Goal: Obtain resource: Download file/media

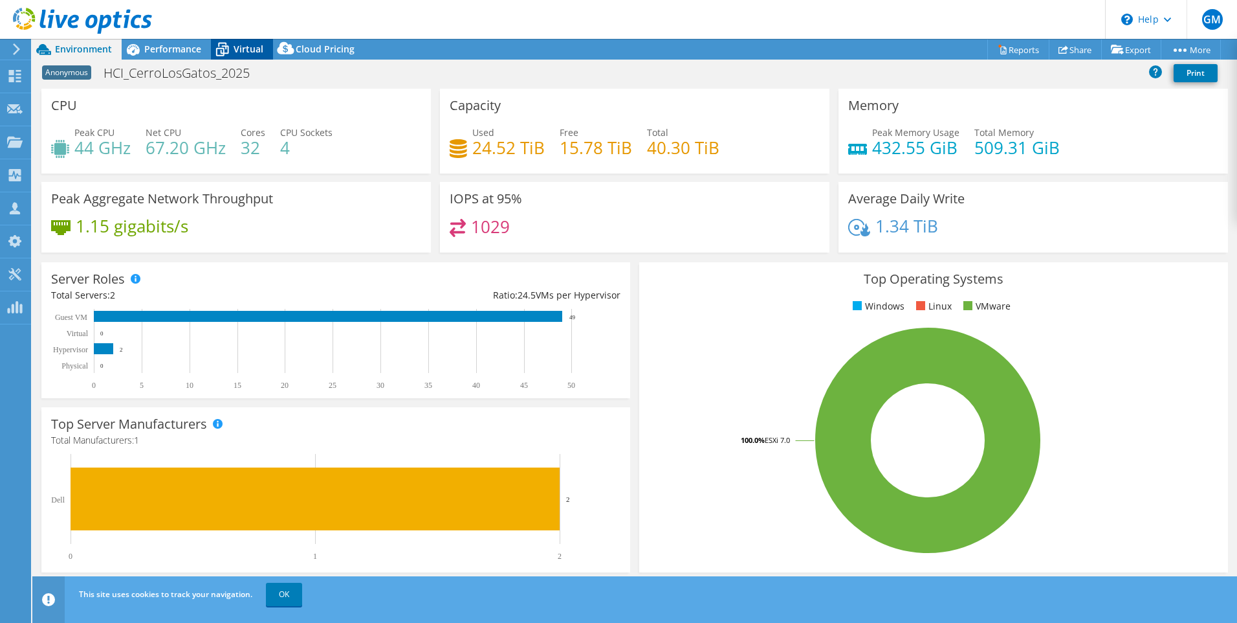
click at [223, 52] on icon at bounding box center [222, 50] width 13 height 10
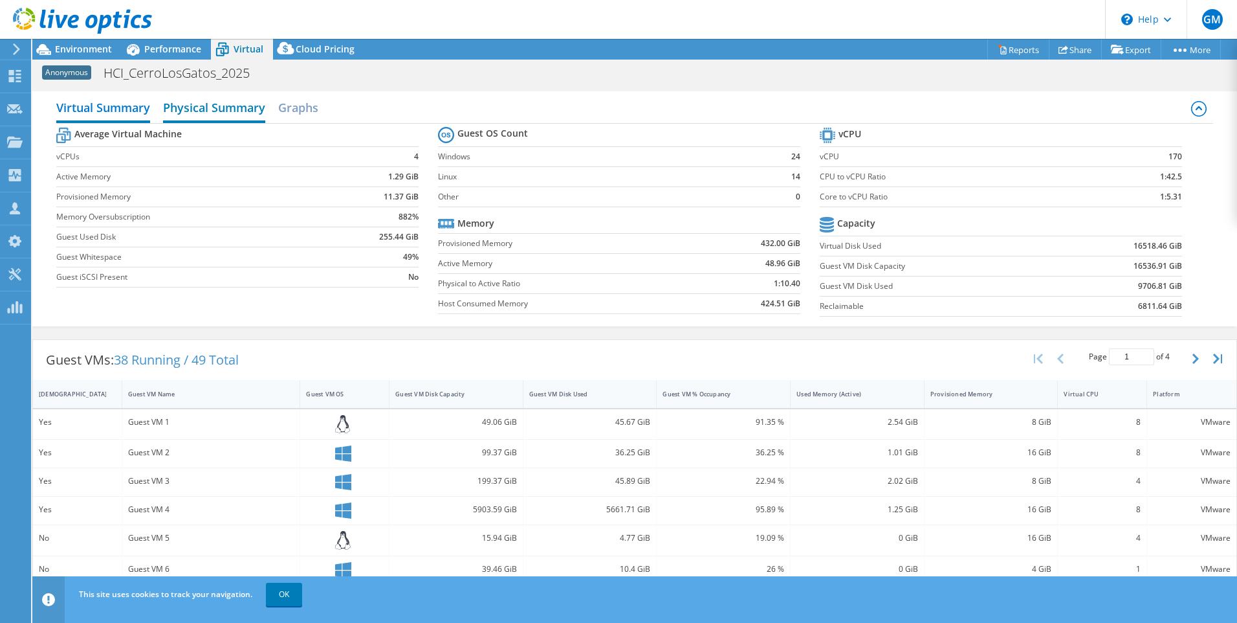
click at [183, 111] on h2 "Physical Summary" at bounding box center [214, 108] width 102 height 28
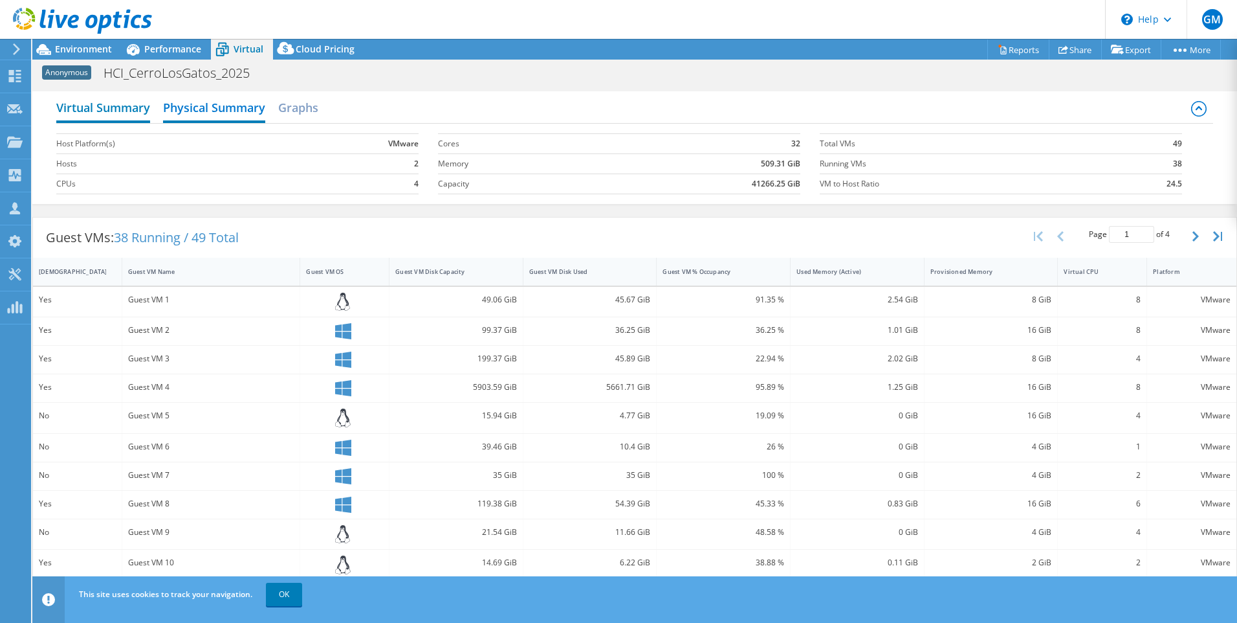
click at [109, 107] on h2 "Virtual Summary" at bounding box center [103, 108] width 94 height 28
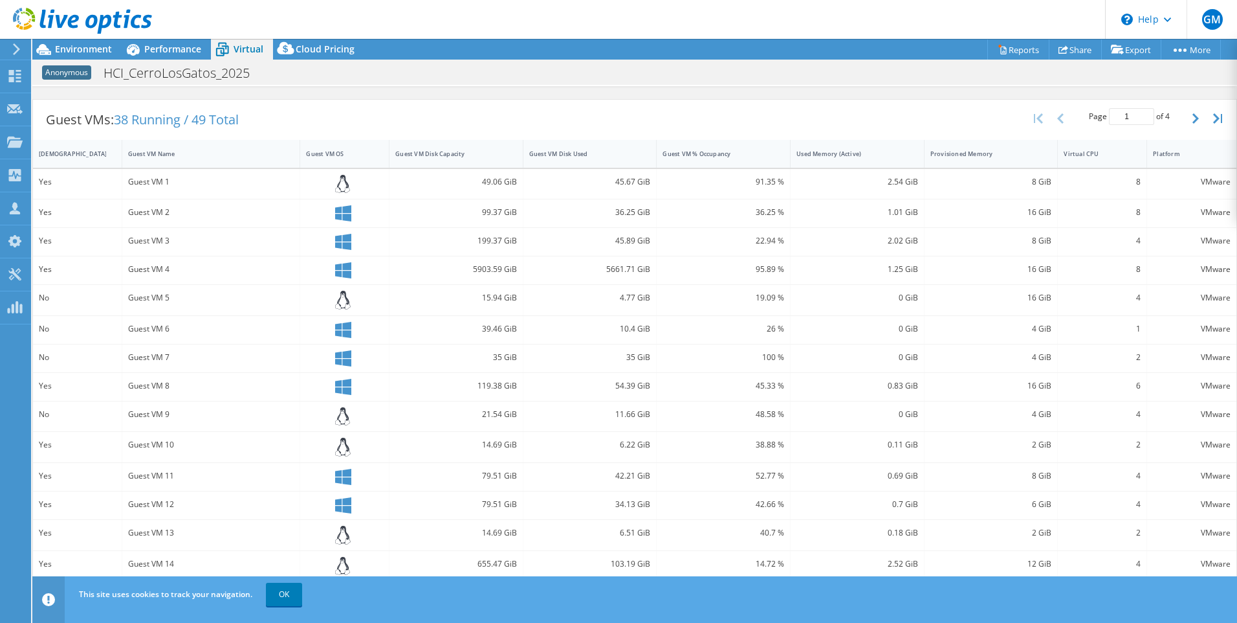
scroll to position [261, 0]
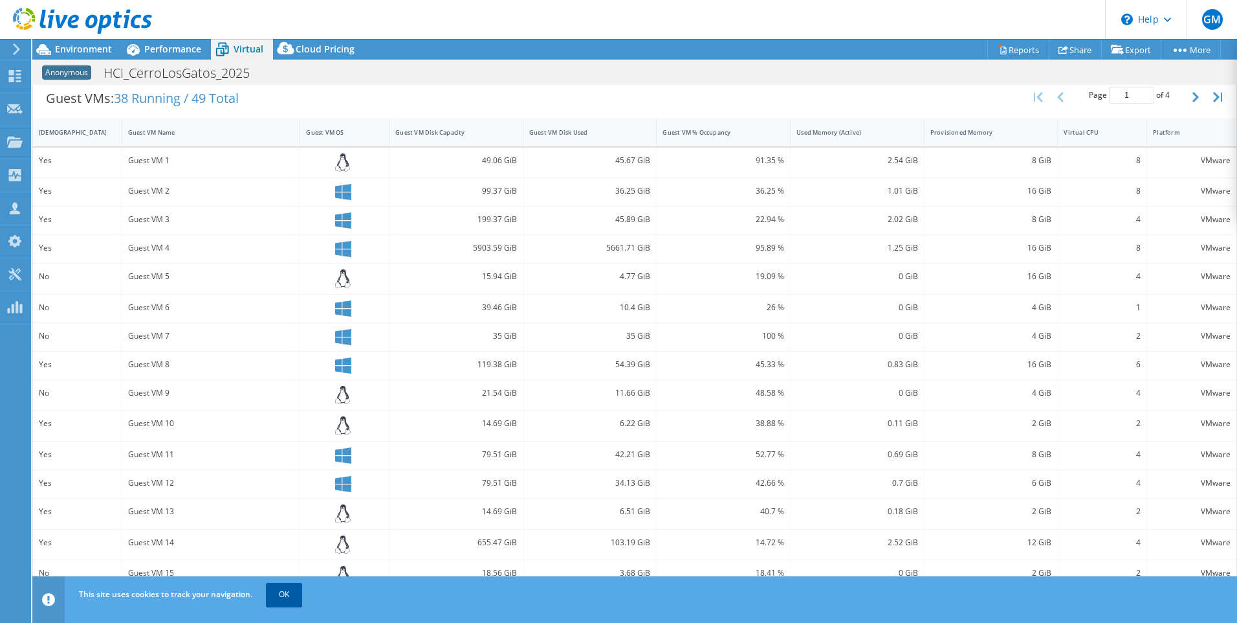
click at [282, 601] on link "OK" at bounding box center [284, 593] width 36 height 23
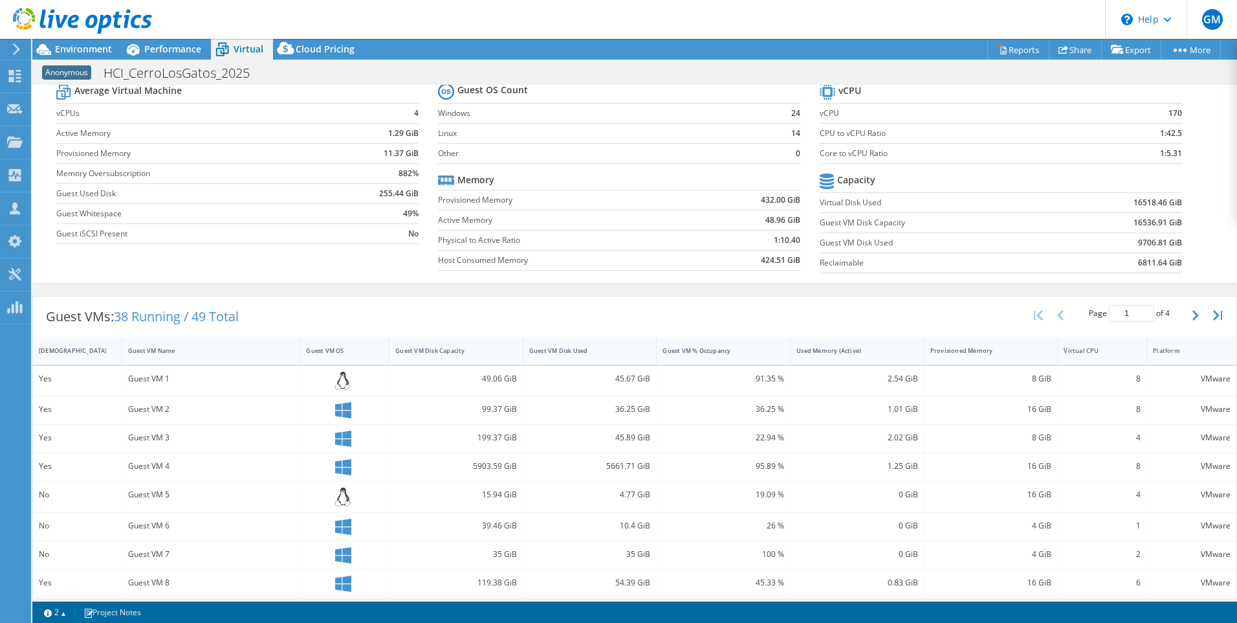
scroll to position [0, 0]
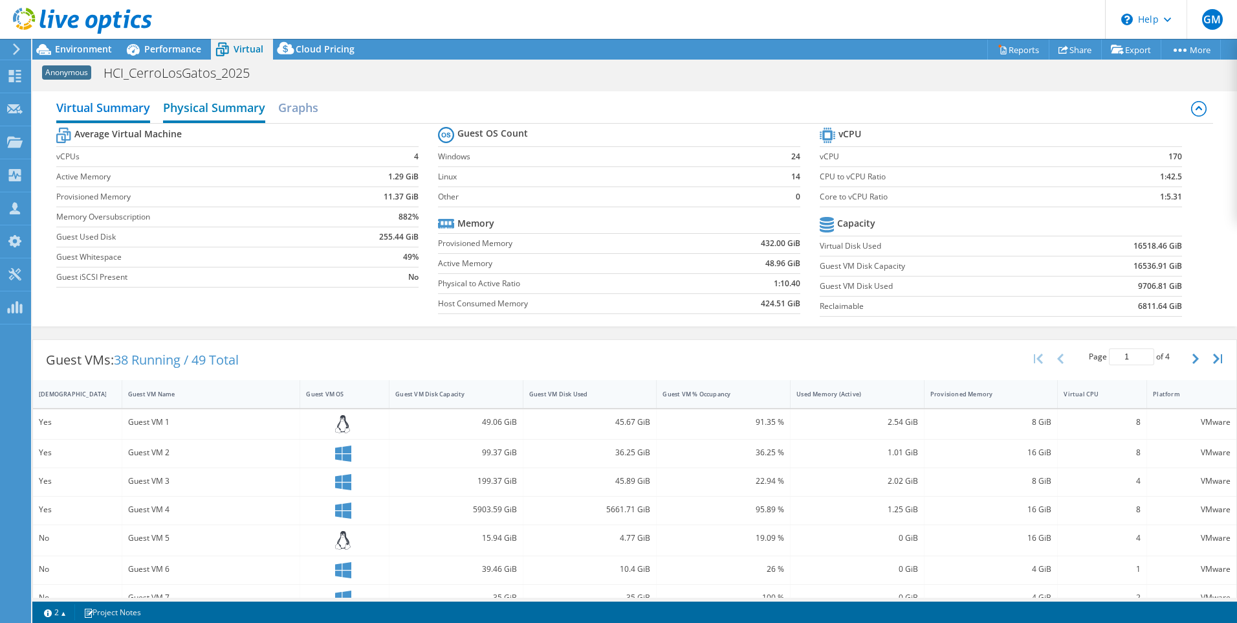
click at [228, 98] on h2 "Physical Summary" at bounding box center [214, 108] width 102 height 28
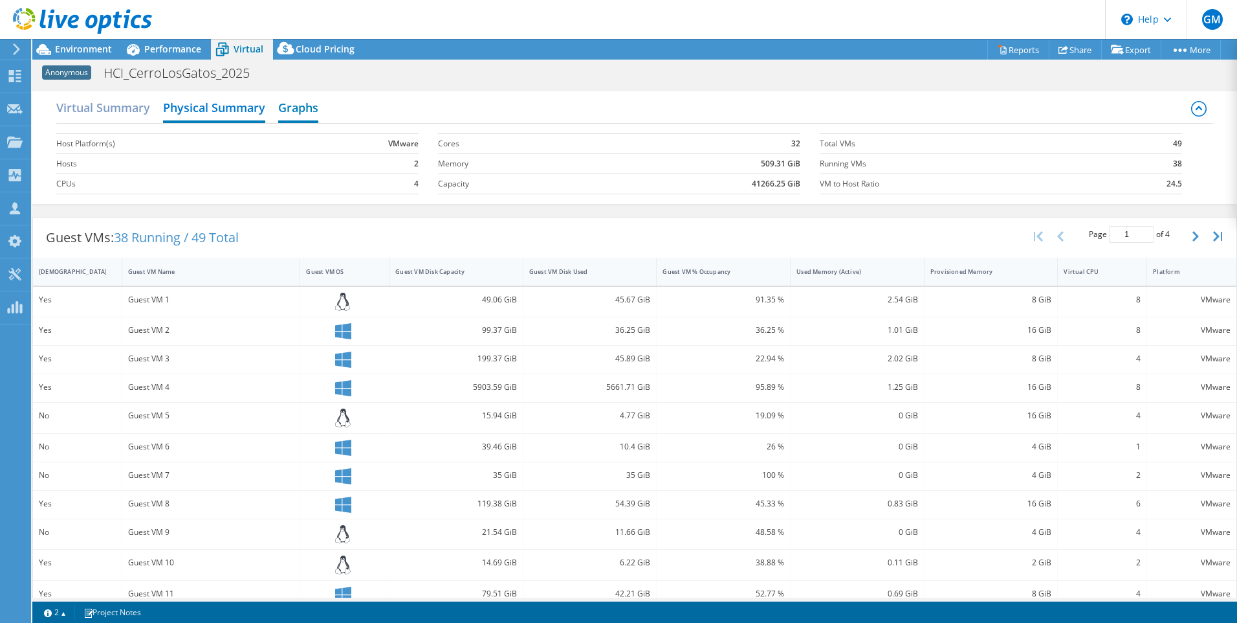
click at [298, 110] on h2 "Graphs" at bounding box center [298, 108] width 40 height 28
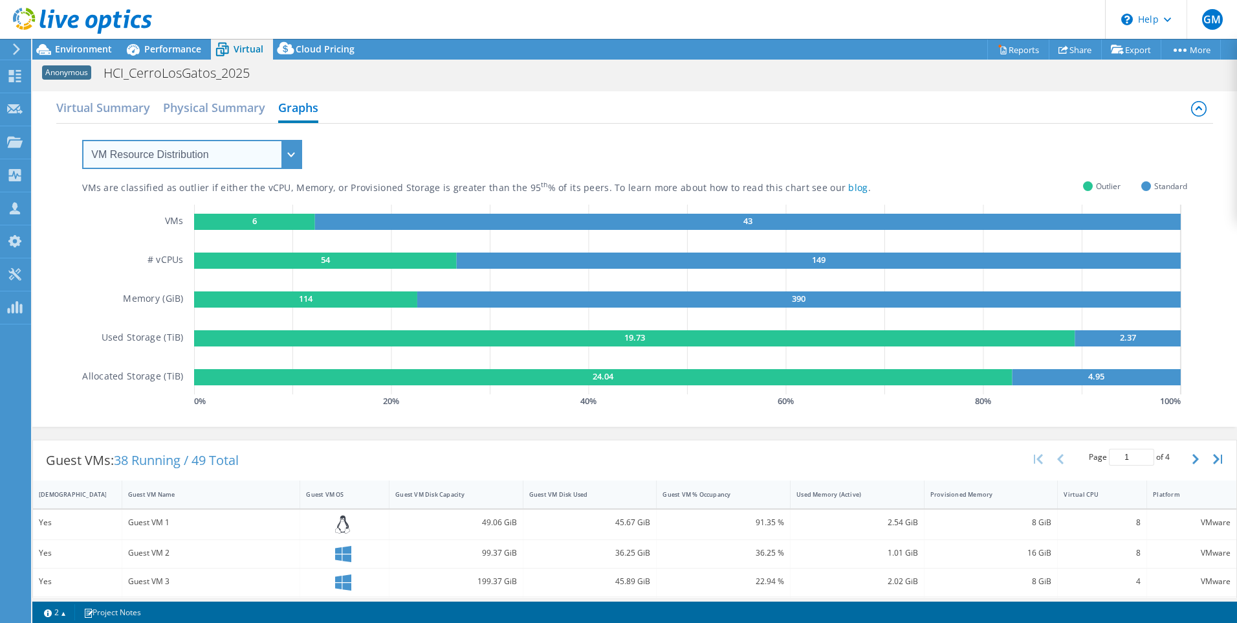
click at [243, 158] on select "VM Resource Distribution Provisioning Contrast Over Provisioning" at bounding box center [192, 154] width 220 height 29
select select "Provisioning Contrast"
click at [82, 140] on select "VM Resource Distribution Provisioning Contrast Over Provisioning" at bounding box center [192, 154] width 220 height 29
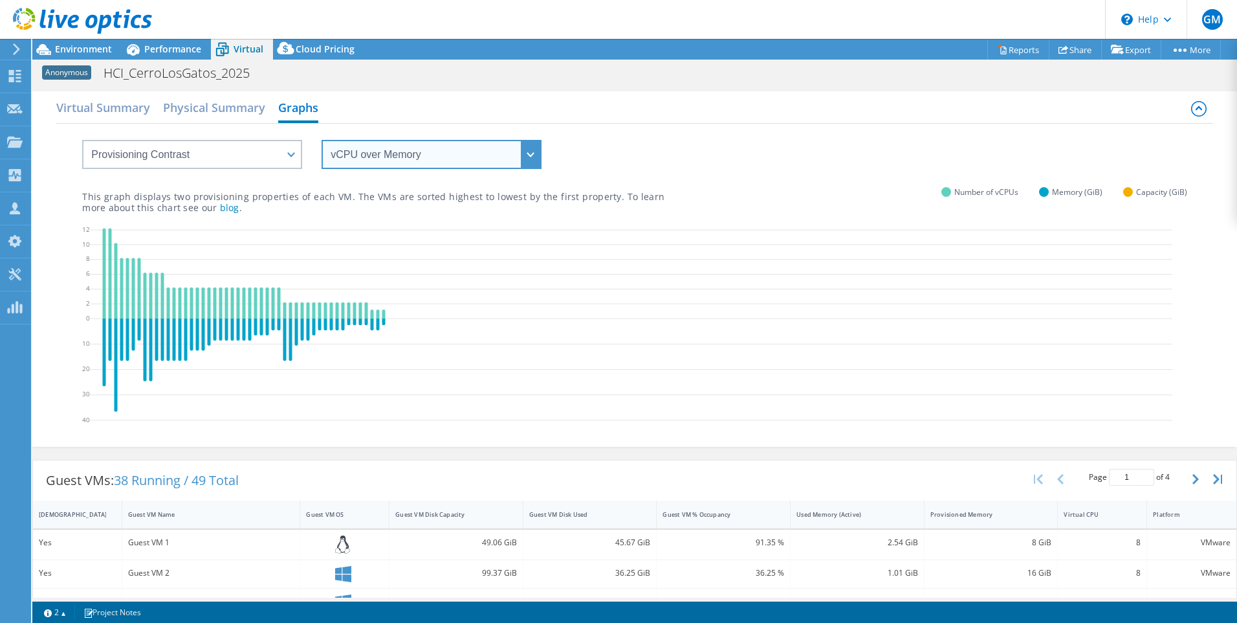
click at [399, 153] on select "vCPU over Memory vCPU over Capacity Memory over vCPU Memory over Capacity Capac…" at bounding box center [432, 154] width 220 height 29
click at [322, 140] on select "vCPU over Memory vCPU over Capacity Memory over vCPU Memory over Capacity Capac…" at bounding box center [432, 154] width 220 height 29
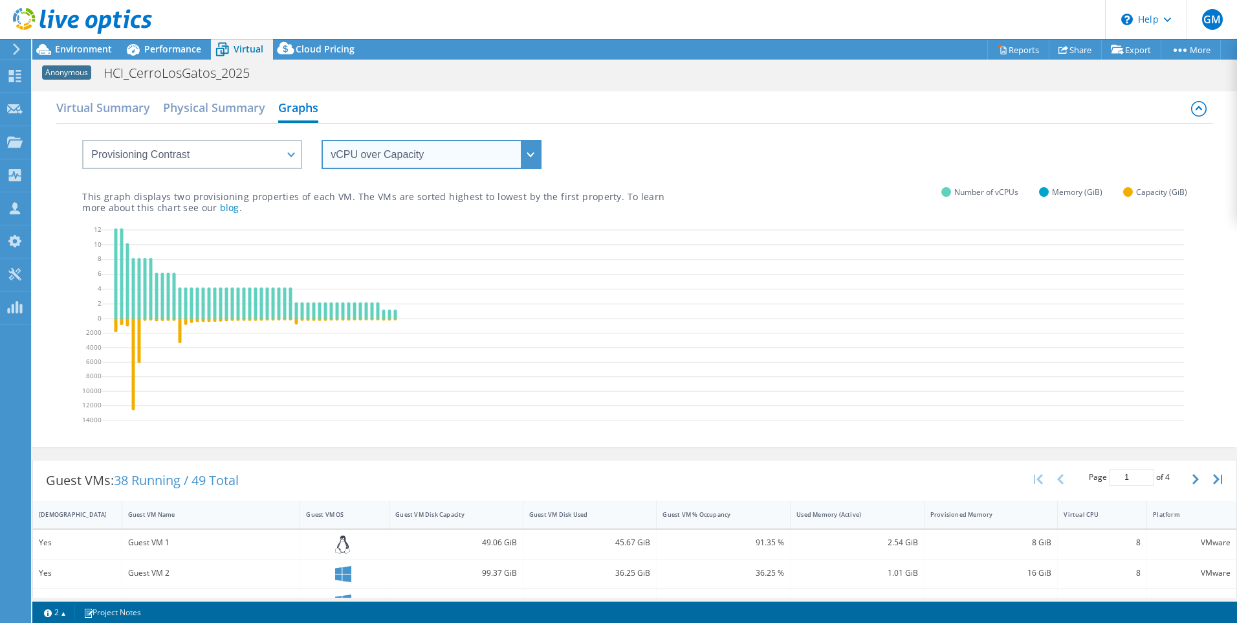
click at [386, 159] on select "vCPU over Memory vCPU over Capacity Memory over vCPU Memory over Capacity Capac…" at bounding box center [432, 154] width 220 height 29
click at [322, 140] on select "vCPU over Memory vCPU over Capacity Memory over vCPU Memory over Capacity Capac…" at bounding box center [432, 154] width 220 height 29
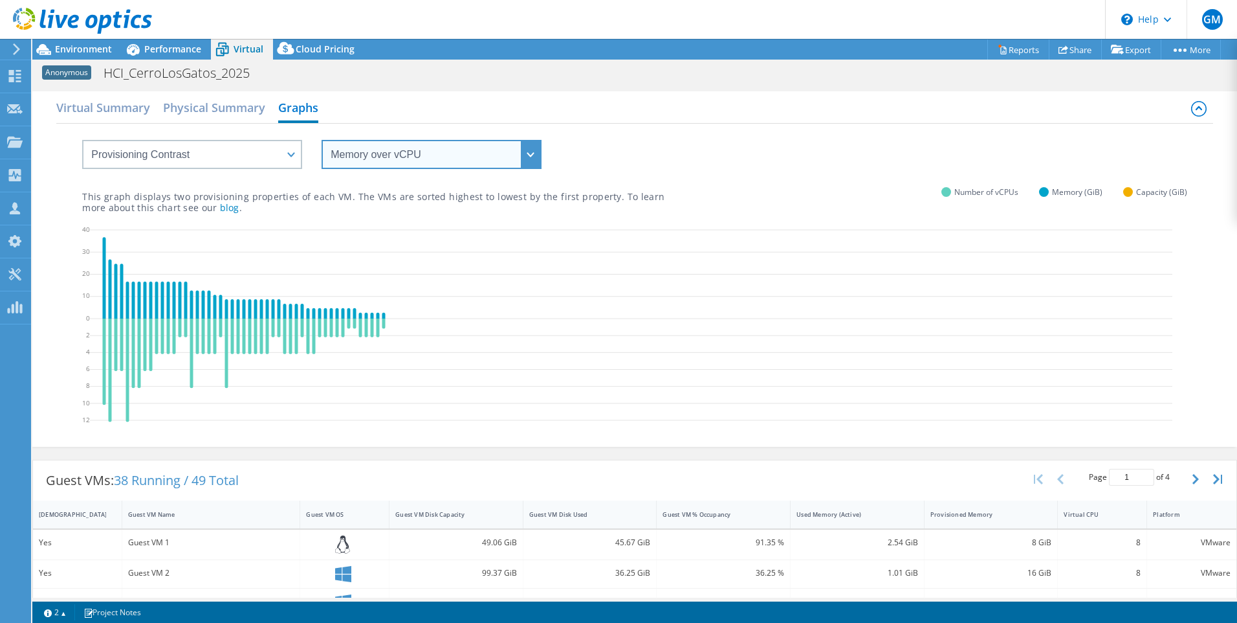
click at [374, 153] on select "vCPU over Memory vCPU over Capacity Memory over vCPU Memory over Capacity Capac…" at bounding box center [432, 154] width 220 height 29
click at [322, 140] on select "vCPU over Memory vCPU over Capacity Memory over vCPU Memory over Capacity Capac…" at bounding box center [432, 154] width 220 height 29
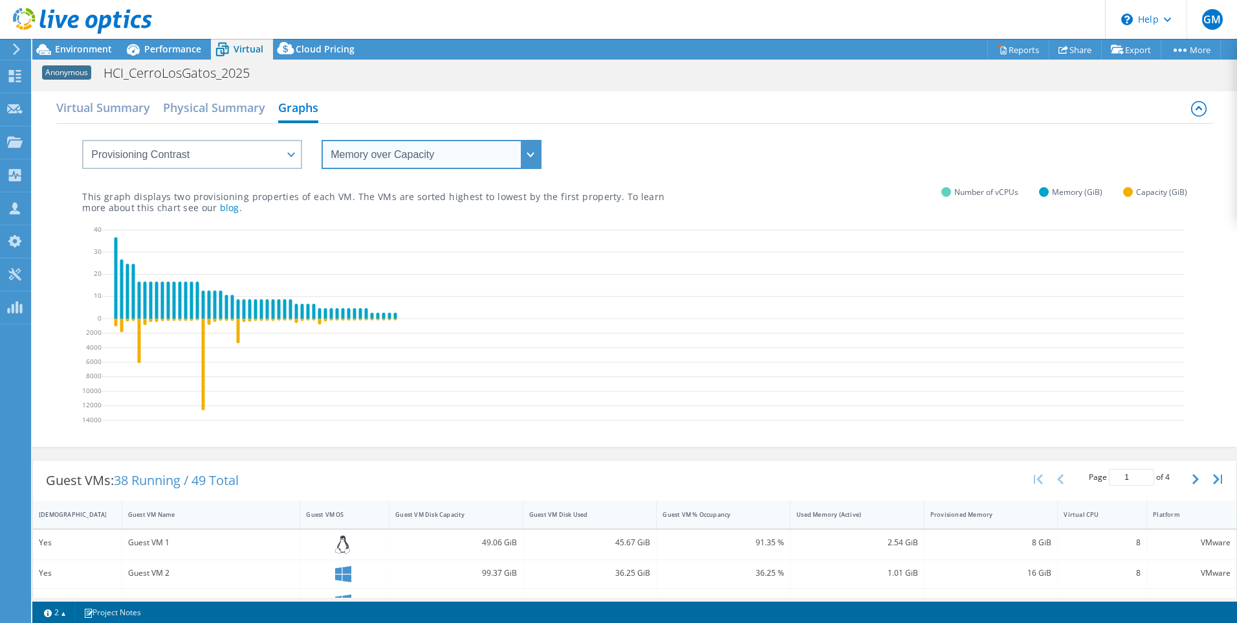
click at [360, 155] on select "vCPU over Memory vCPU over Capacity Memory over vCPU Memory over Capacity Capac…" at bounding box center [432, 154] width 220 height 29
select select "Capacity over vCPU"
click at [322, 140] on select "vCPU over Memory vCPU over Capacity Memory over vCPU Memory over Capacity Capac…" at bounding box center [432, 154] width 220 height 29
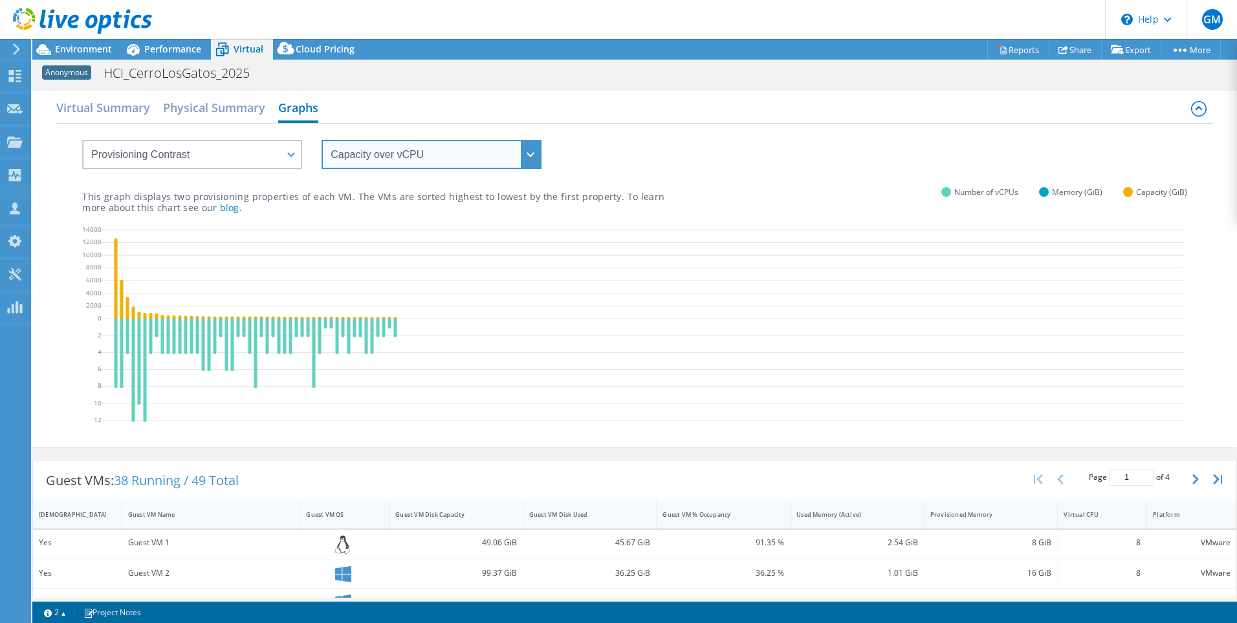
click at [360, 157] on select "vCPU over Memory vCPU over Capacity Memory over vCPU Memory over Capacity Capac…" at bounding box center [432, 154] width 220 height 29
click at [400, 152] on select "vCPU over Memory vCPU over Capacity Memory over vCPU Memory over Capacity Capac…" at bounding box center [432, 154] width 220 height 29
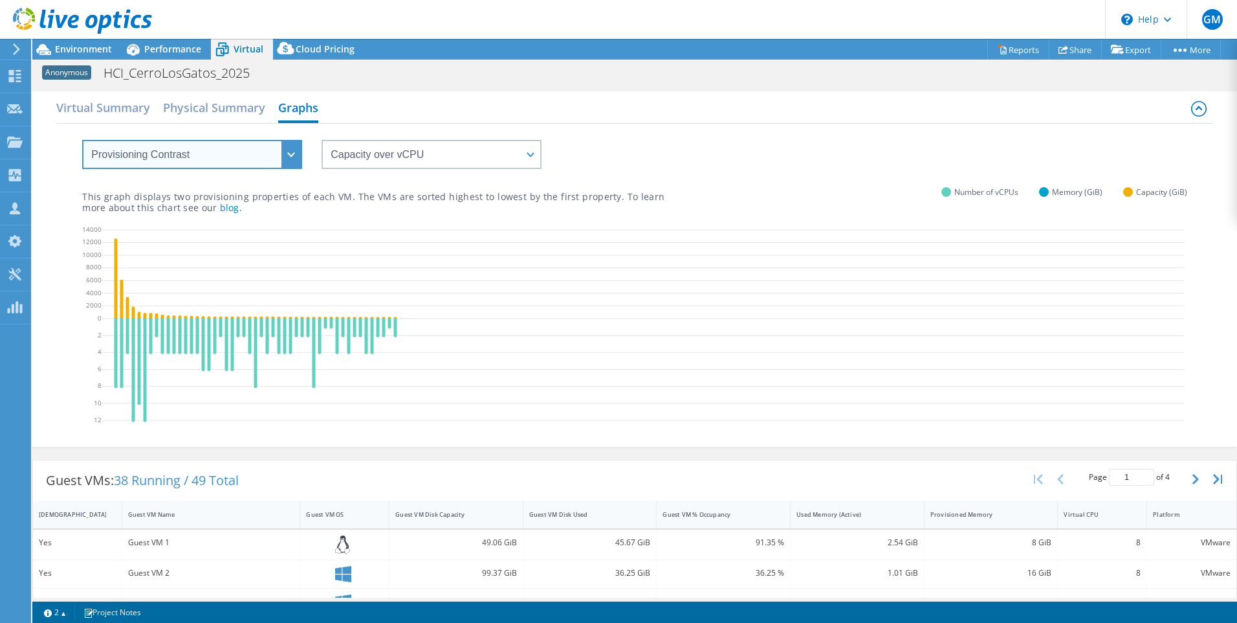
click at [250, 159] on select "VM Resource Distribution Provisioning Contrast Over Provisioning" at bounding box center [192, 154] width 220 height 29
select select "Over Provisioning"
click at [82, 140] on select "VM Resource Distribution Provisioning Contrast Over Provisioning" at bounding box center [192, 154] width 220 height 29
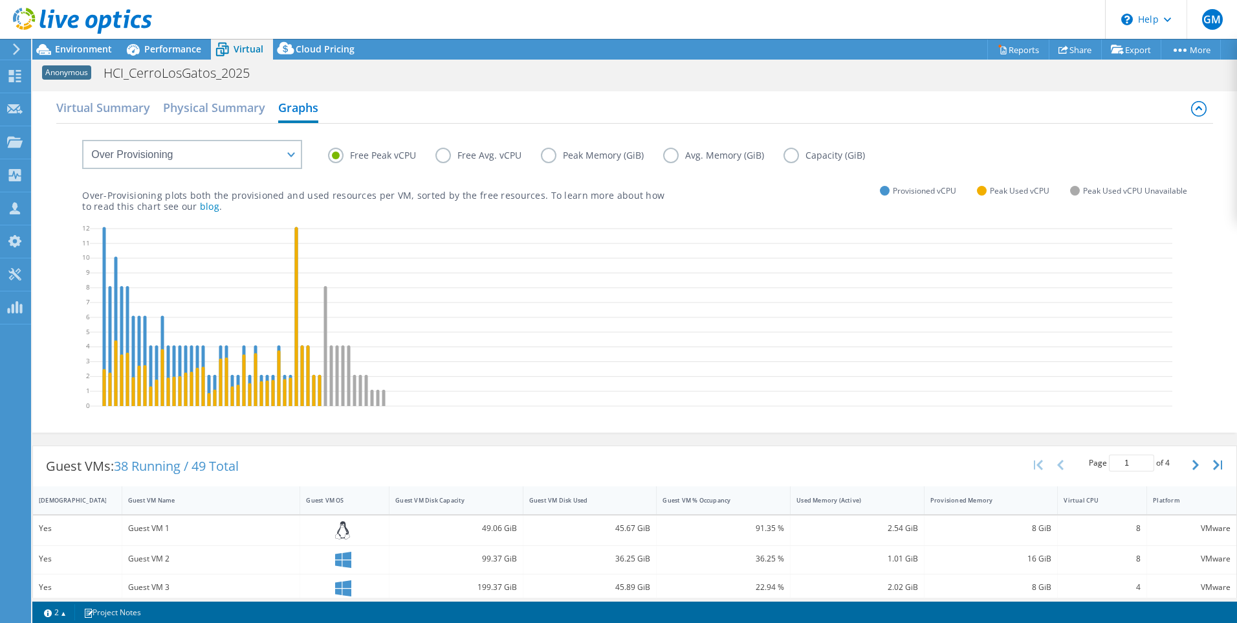
click at [790, 153] on label "Capacity (GiB)" at bounding box center [834, 156] width 101 height 16
click at [0, 0] on input "Capacity (GiB)" at bounding box center [0, 0] width 0 height 0
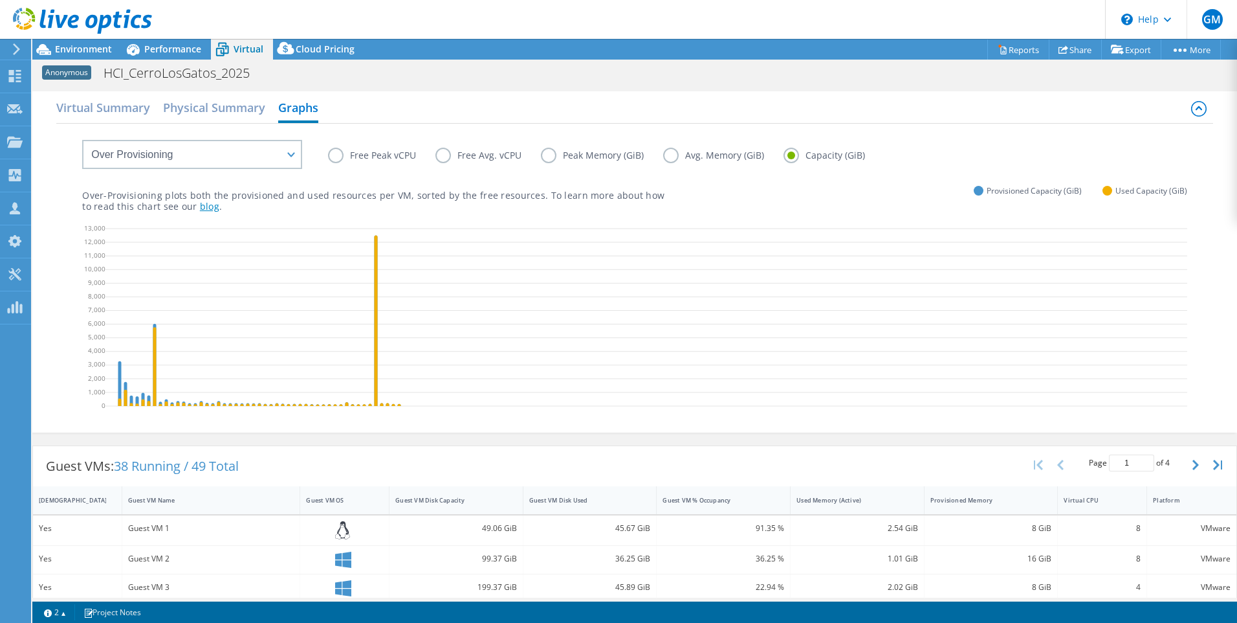
click at [200, 204] on link "blog" at bounding box center [209, 206] width 19 height 12
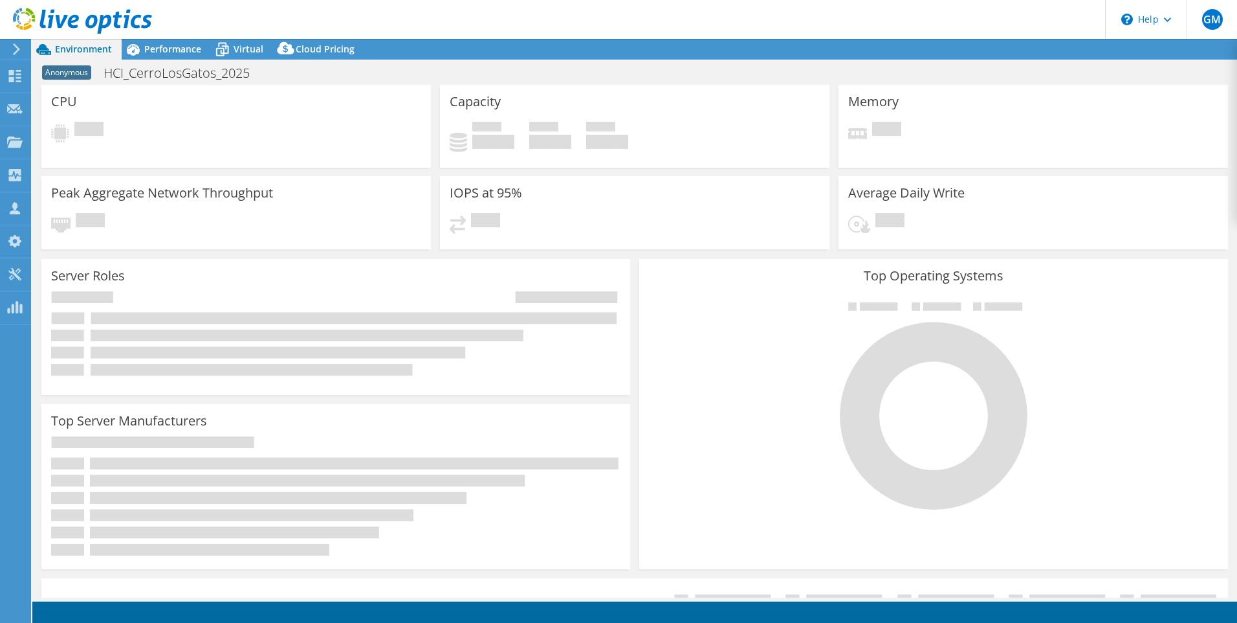
select select "SelectRegion"
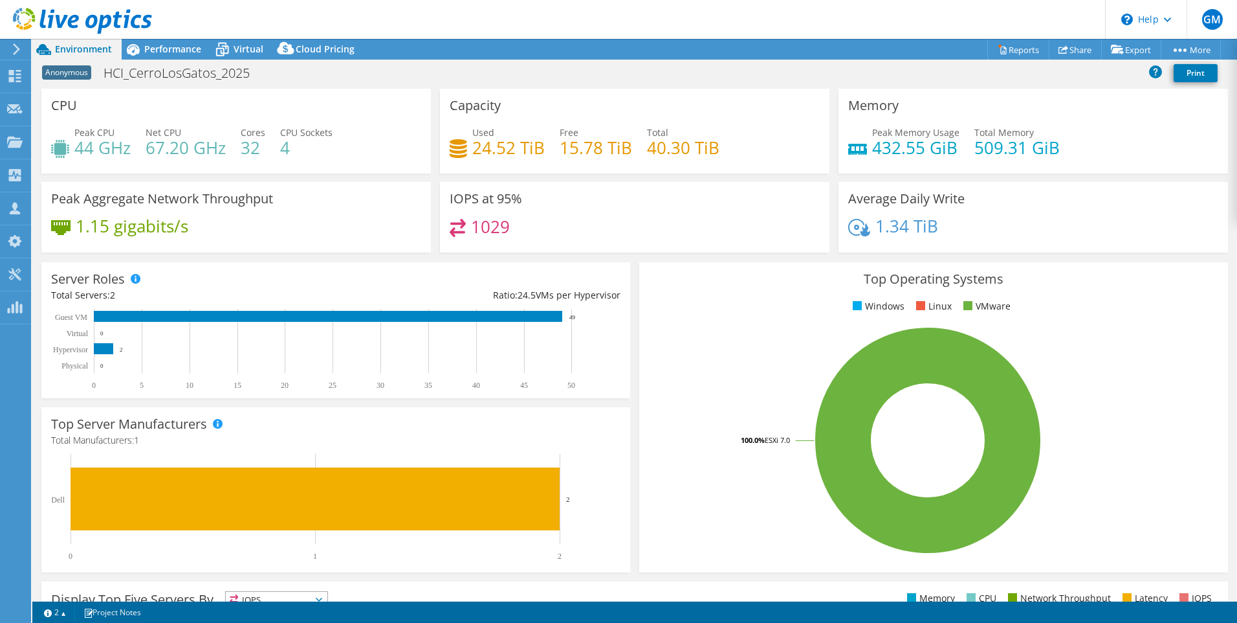
click at [571, 22] on header "GM Channel Partner Gustavo Muñoz gustavo.munoz@samsarasoluciones.com SAMSARA DI…" at bounding box center [618, 19] width 1237 height 39
click at [161, 48] on span "Performance" at bounding box center [172, 49] width 57 height 12
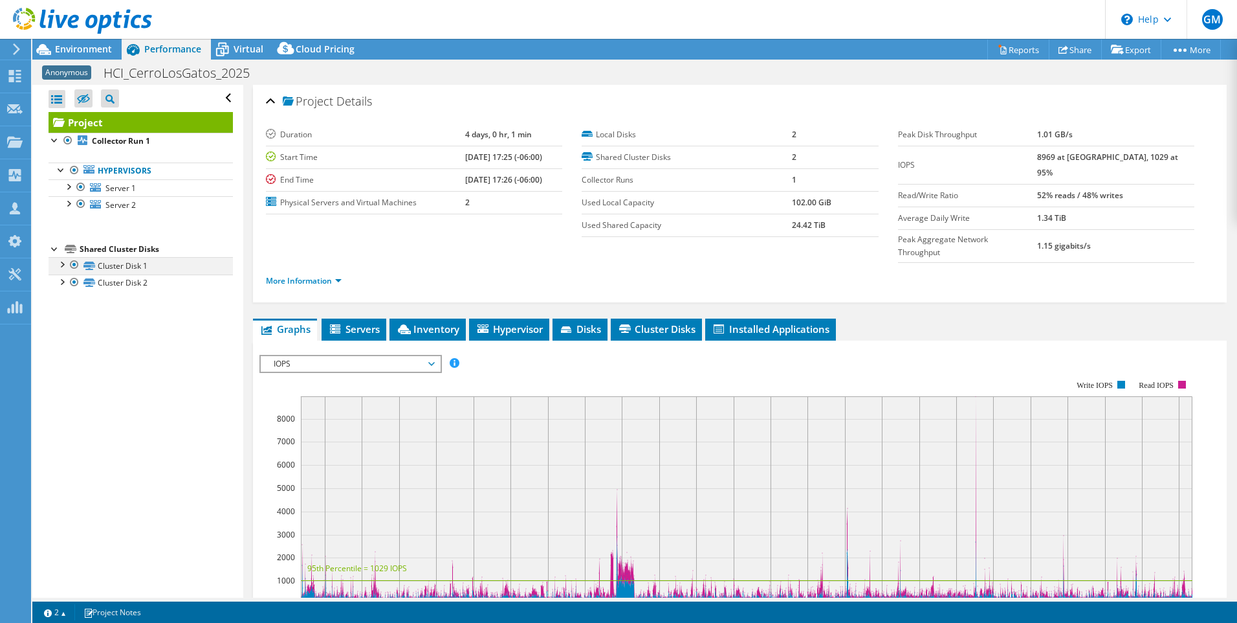
click at [63, 265] on div at bounding box center [61, 263] width 13 height 13
click at [61, 319] on div at bounding box center [61, 314] width 13 height 13
click at [340, 275] on link "More Information" at bounding box center [304, 280] width 76 height 11
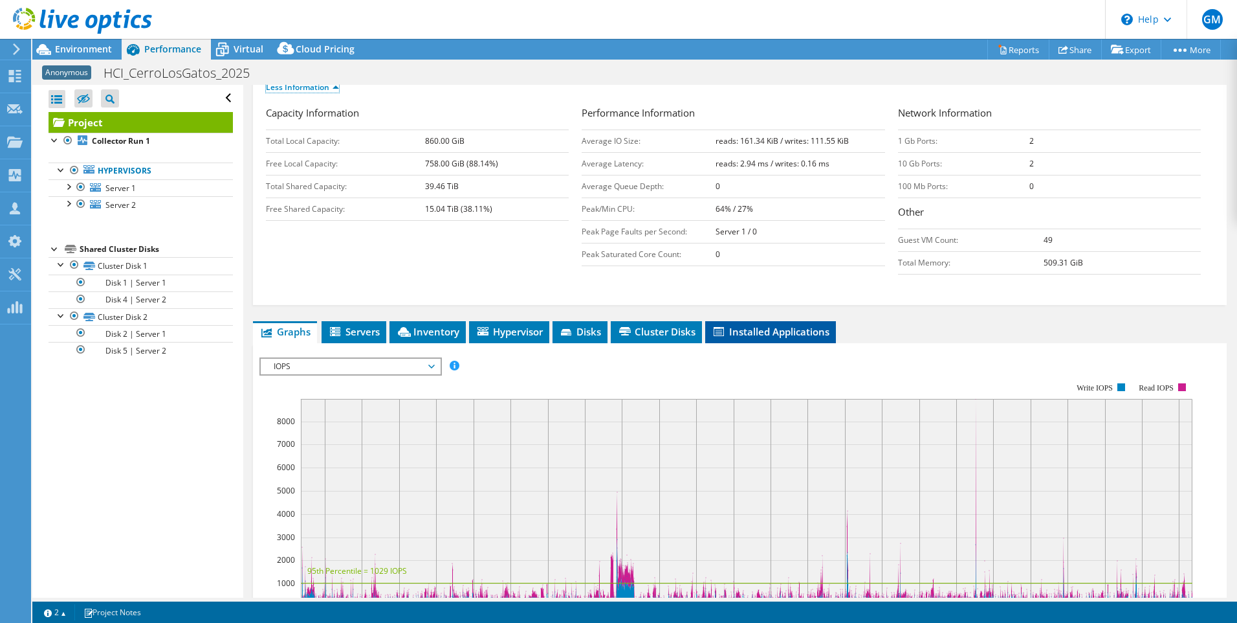
scroll to position [194, 0]
click at [509, 324] on span "Hypervisor" at bounding box center [509, 330] width 67 height 13
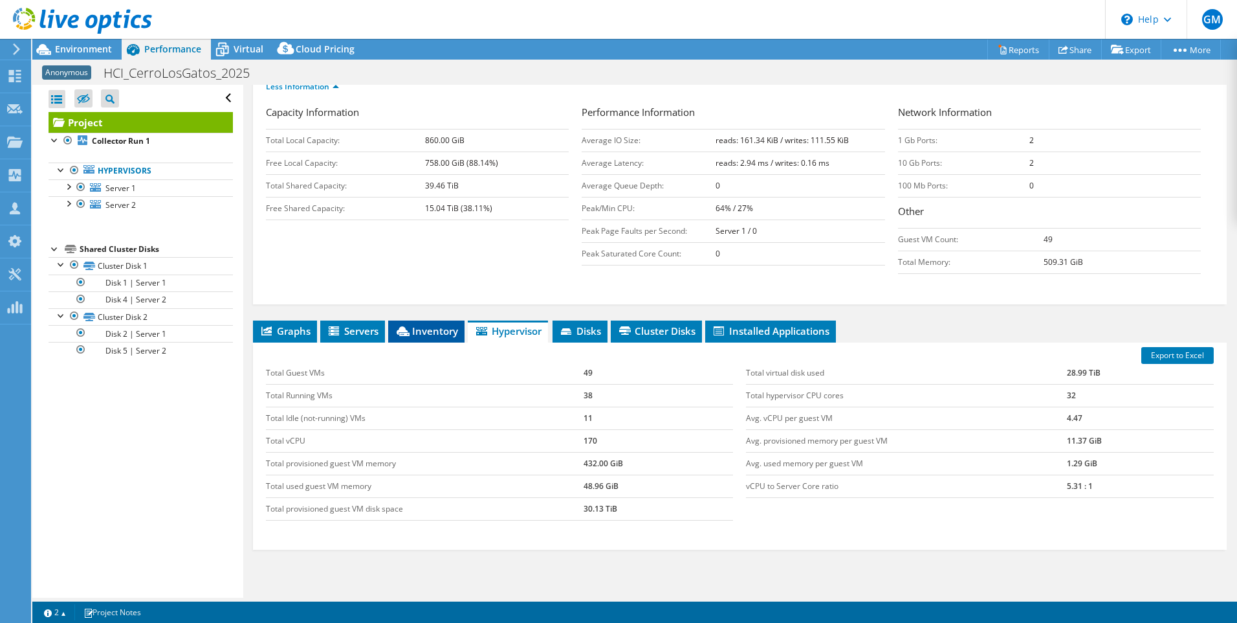
click at [436, 324] on span "Inventory" at bounding box center [426, 330] width 63 height 13
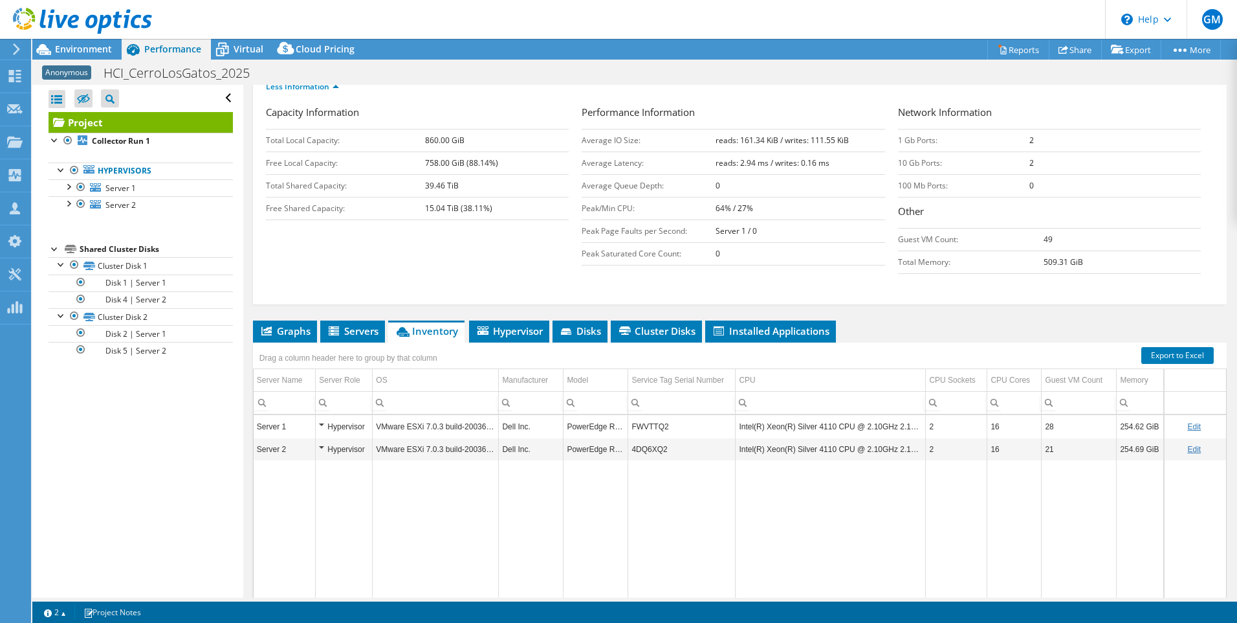
click at [320, 419] on div "Hypervisor" at bounding box center [344, 427] width 50 height 16
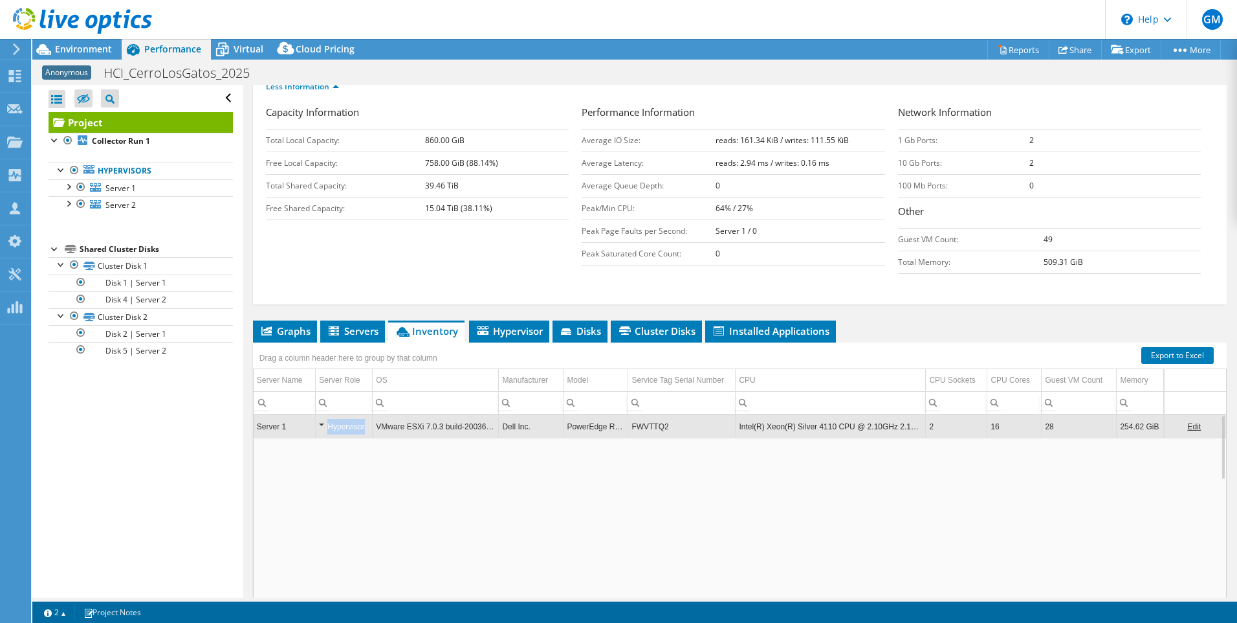
click at [321, 419] on div "Hypervisor" at bounding box center [344, 427] width 50 height 16
click at [321, 441] on div "Hypervisor" at bounding box center [344, 449] width 50 height 16
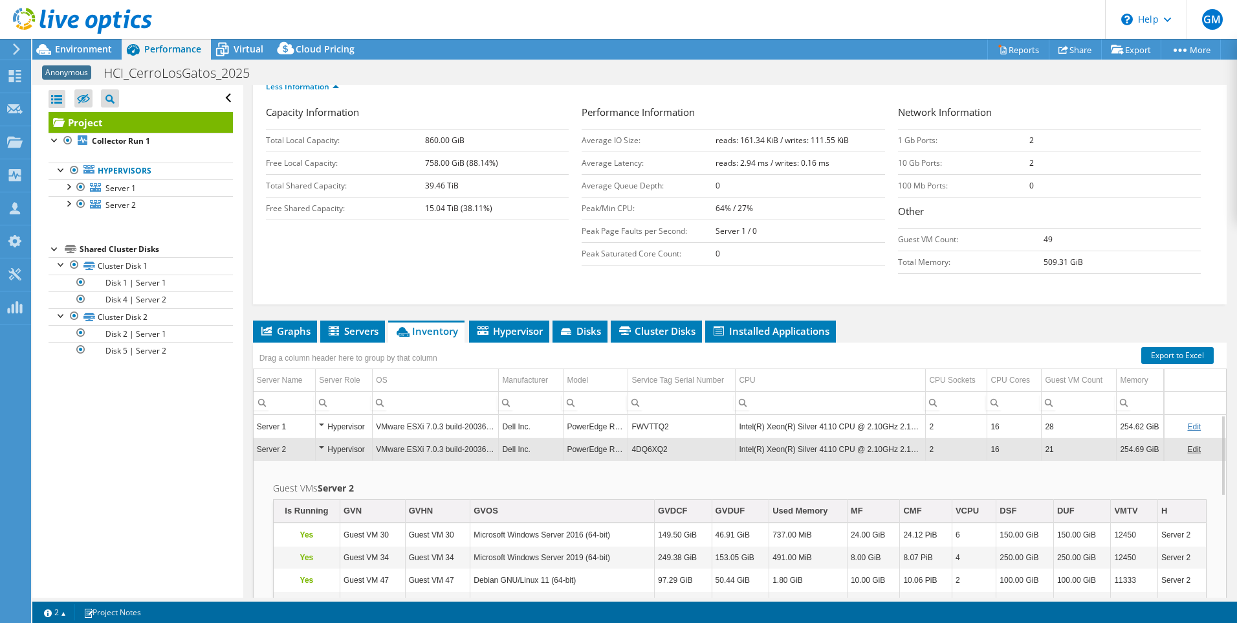
click at [321, 441] on div "Hypervisor" at bounding box center [344, 449] width 50 height 16
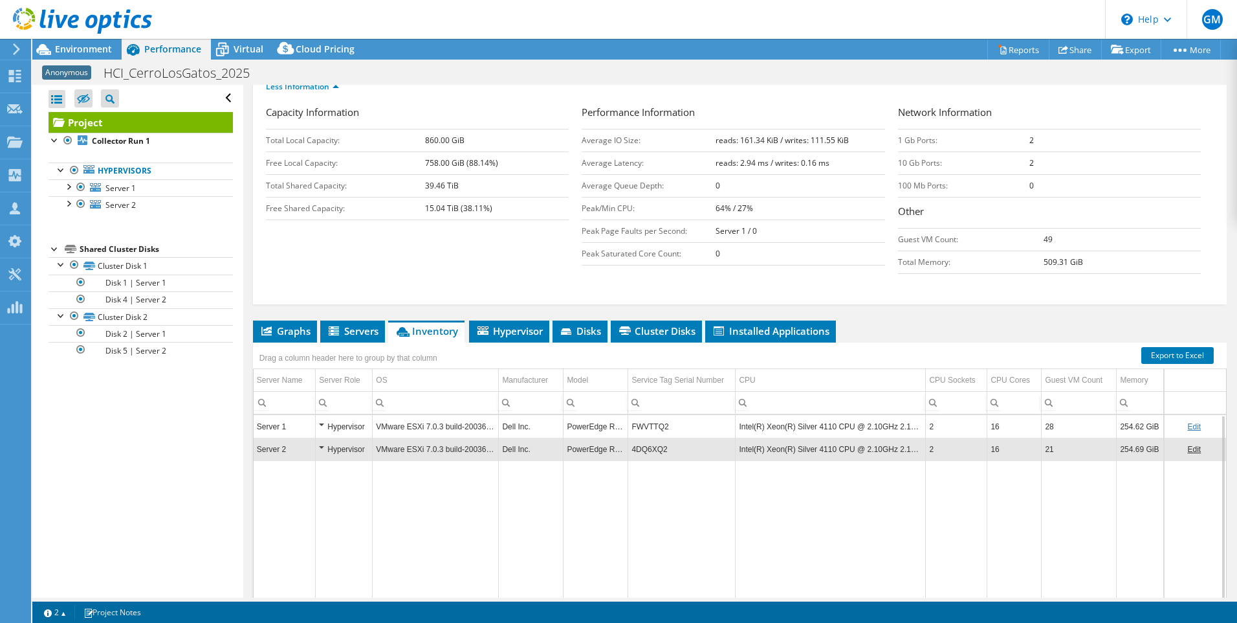
click at [321, 441] on div "Hypervisor" at bounding box center [344, 449] width 50 height 16
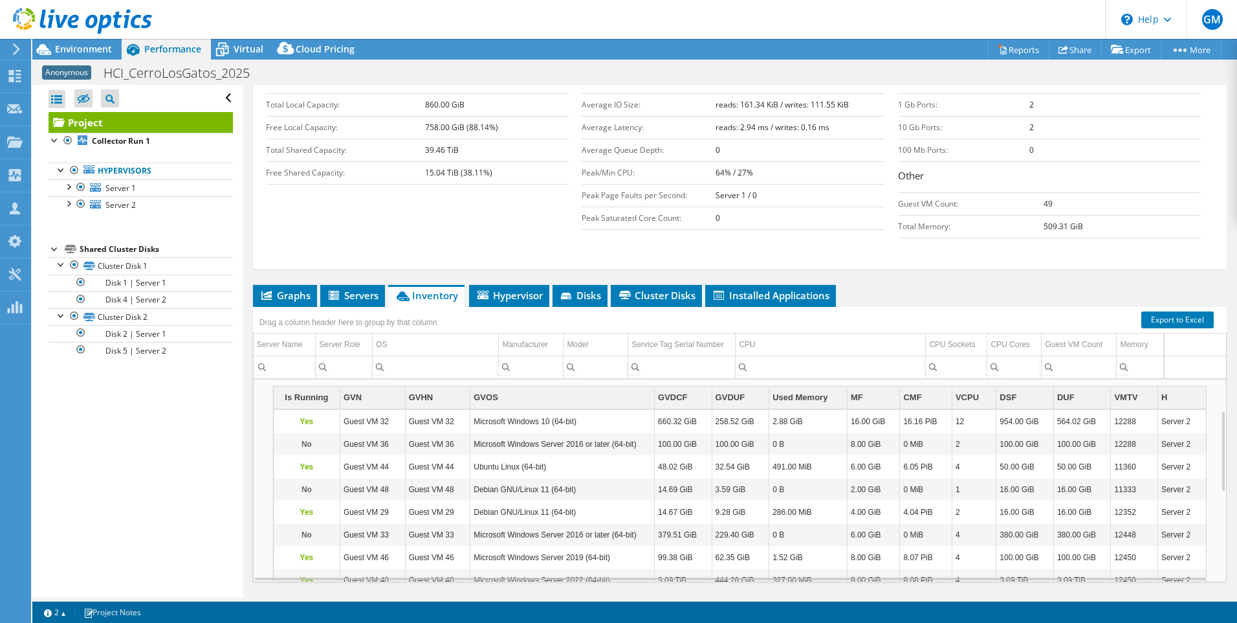
scroll to position [238, 0]
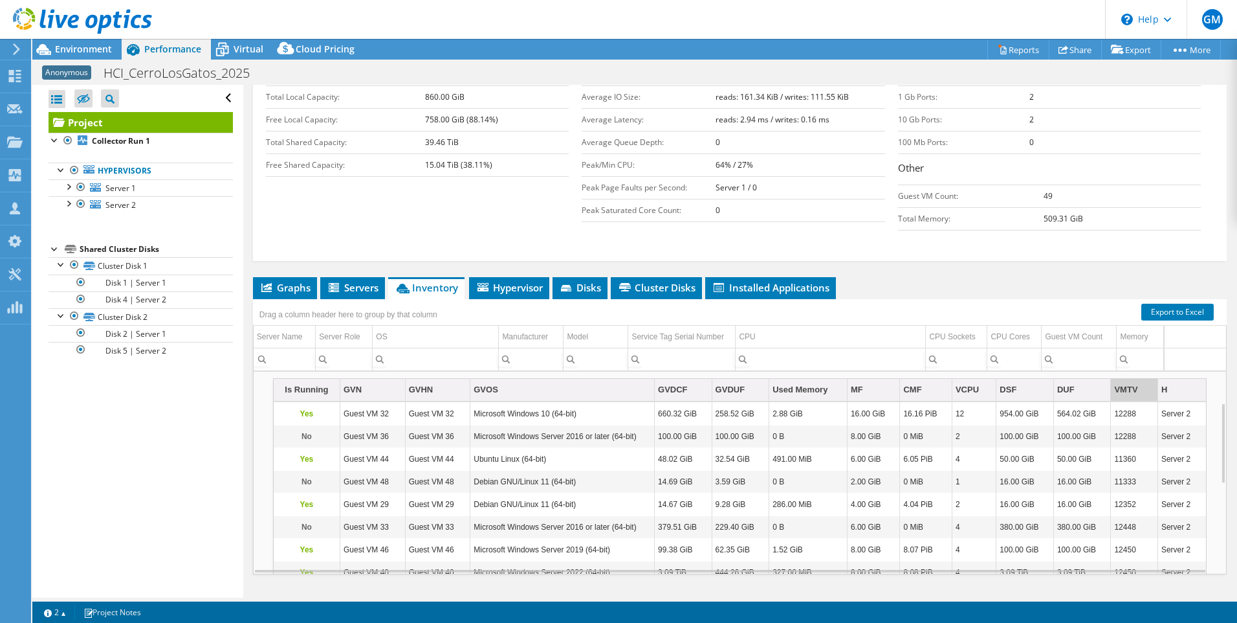
click at [1122, 382] on div "VMTV" at bounding box center [1125, 390] width 23 height 16
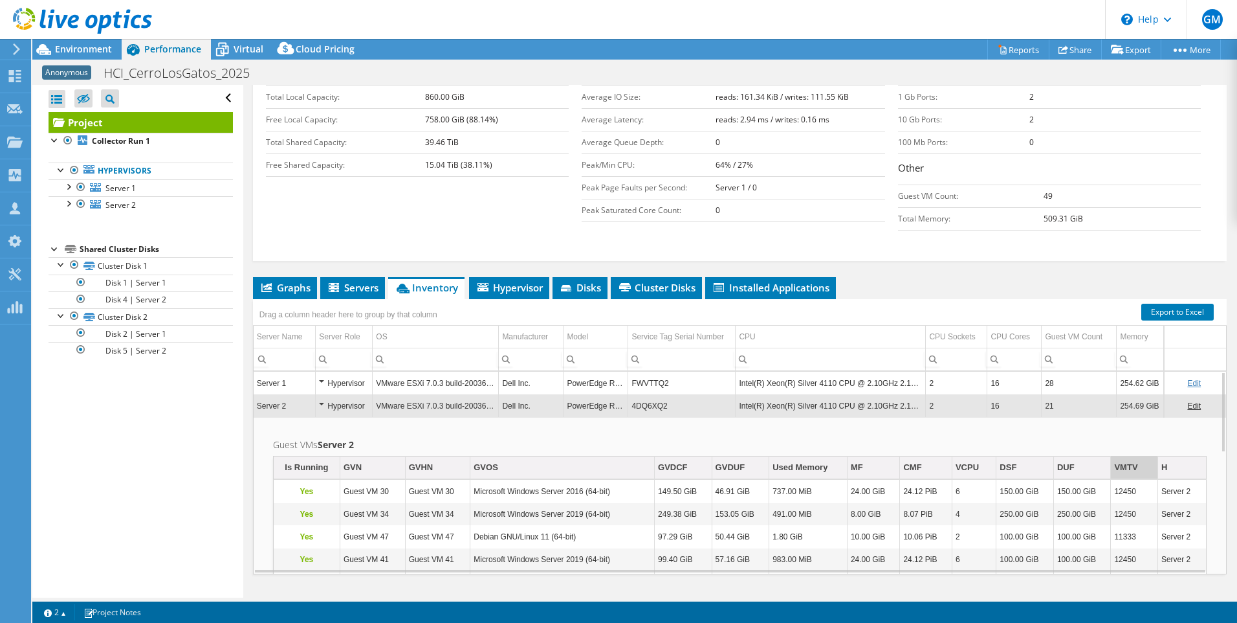
click at [1124, 460] on div "VMTV" at bounding box center [1125, 468] width 23 height 16
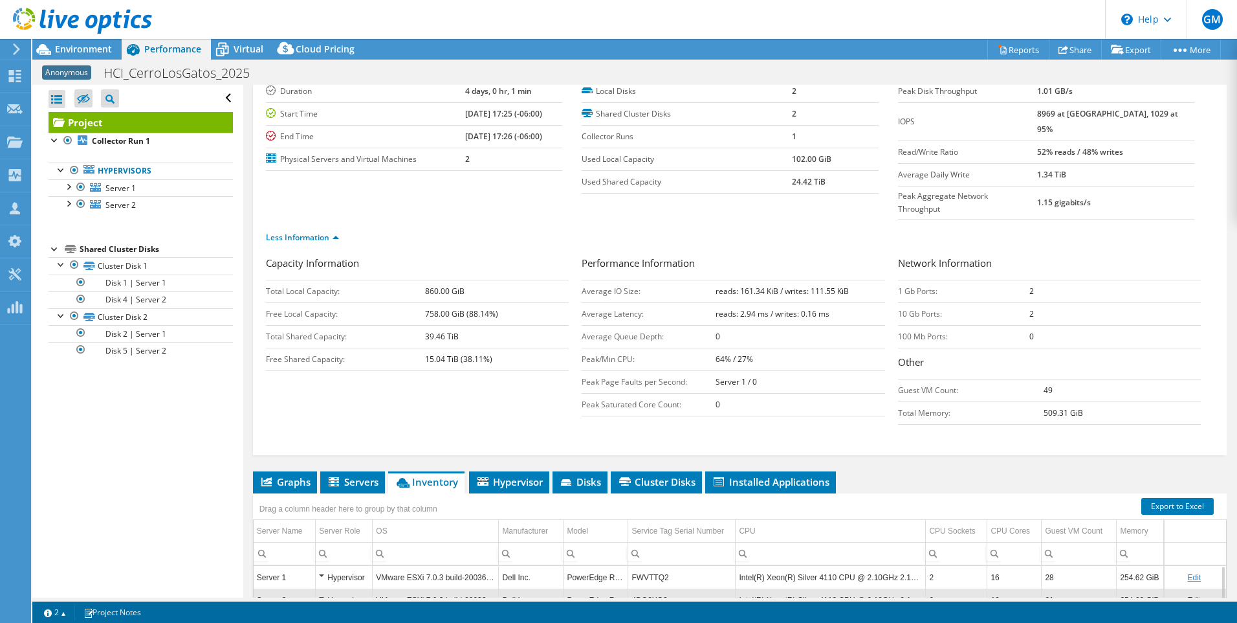
scroll to position [238, 0]
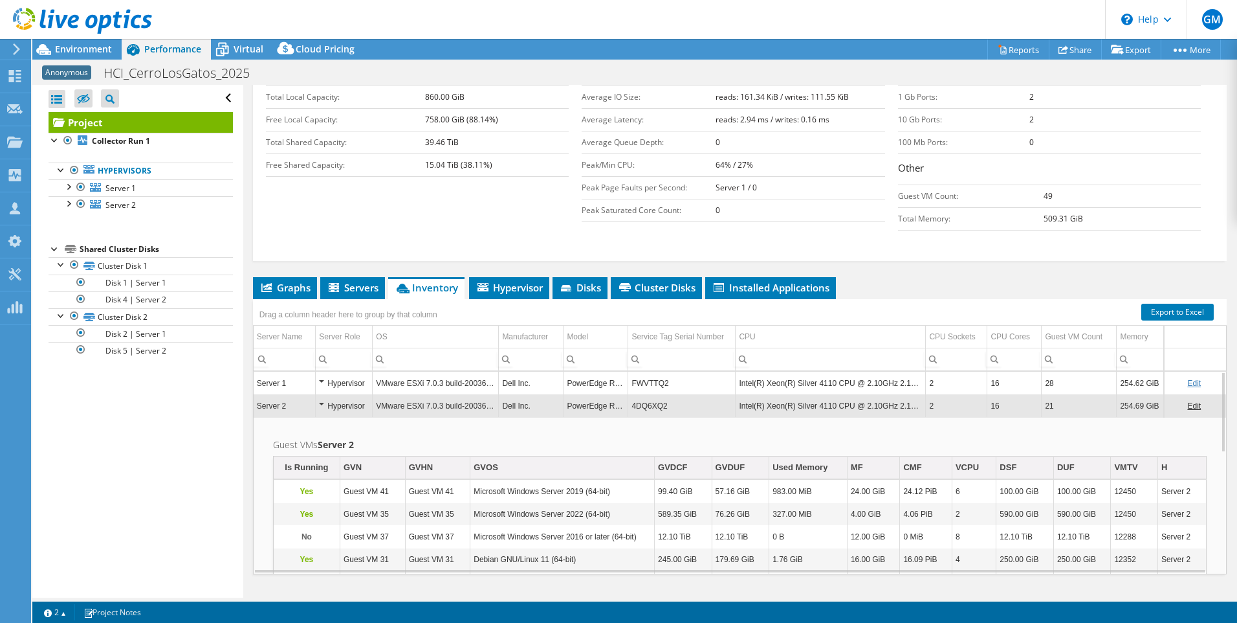
click at [322, 398] on div "Hypervisor" at bounding box center [344, 406] width 50 height 16
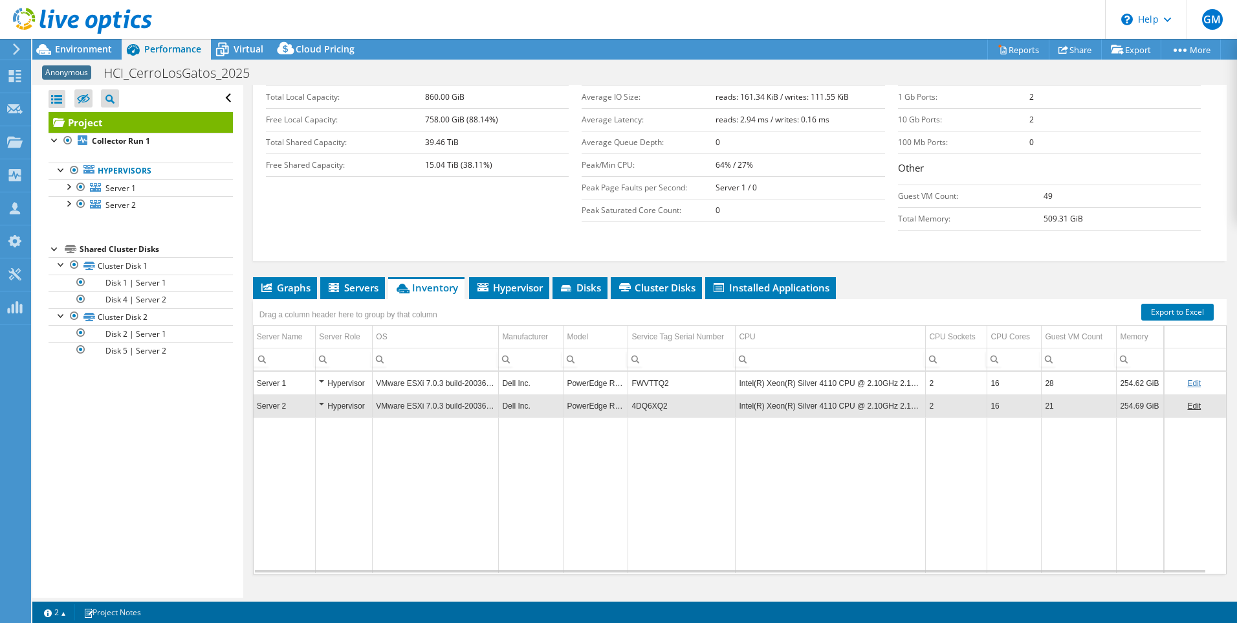
click at [320, 375] on div "Hypervisor" at bounding box center [344, 383] width 50 height 16
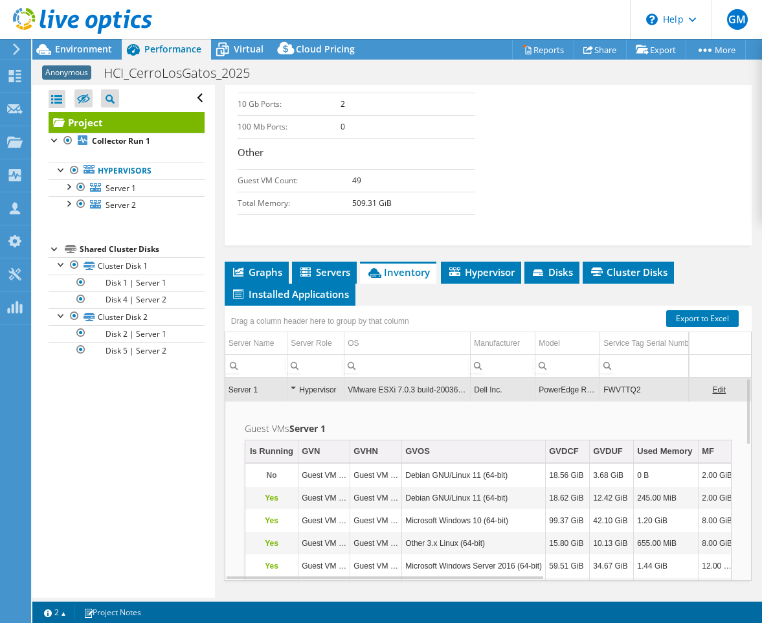
scroll to position [537, 0]
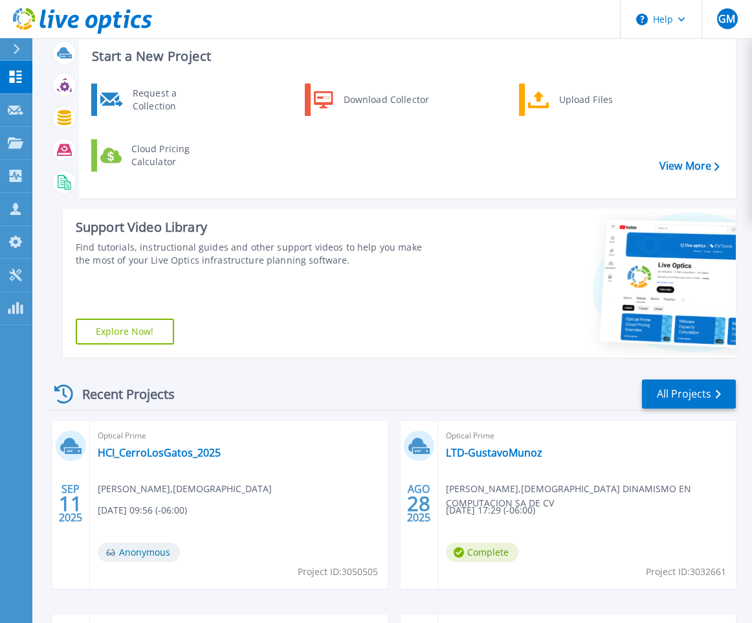
scroll to position [194, 0]
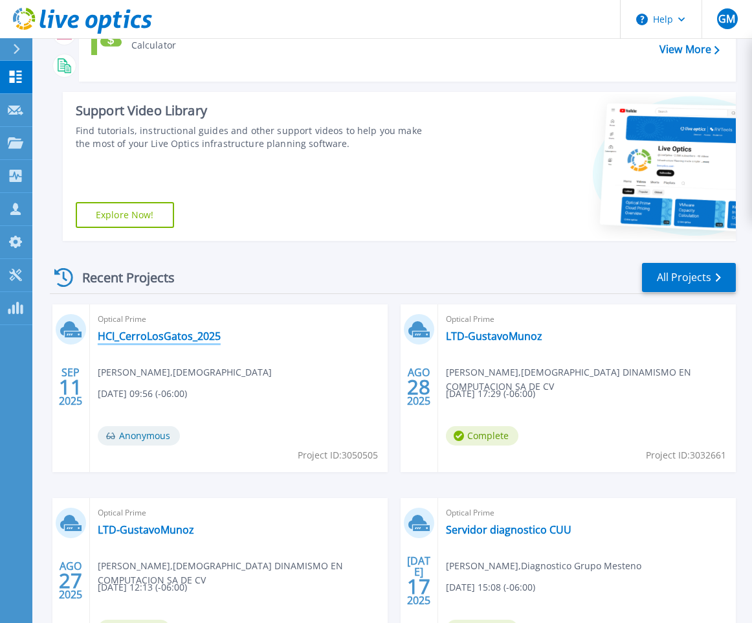
click at [178, 337] on link "HCI_CerroLosGatos_2025" at bounding box center [159, 335] width 123 height 13
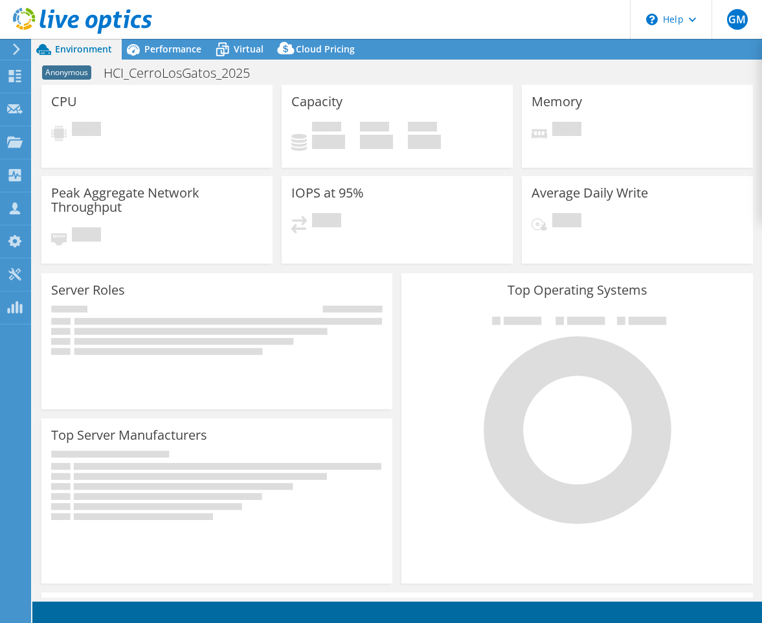
select select "USD"
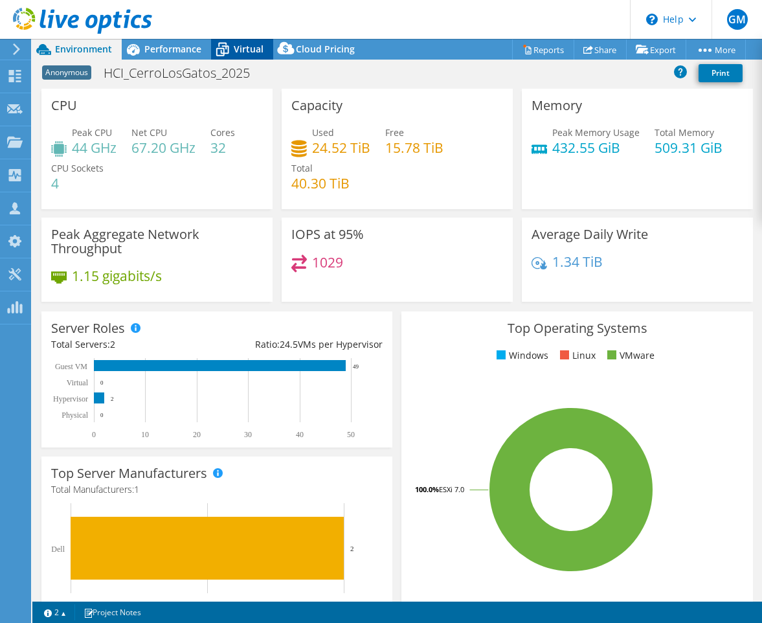
click at [243, 54] on span "Virtual" at bounding box center [249, 49] width 30 height 12
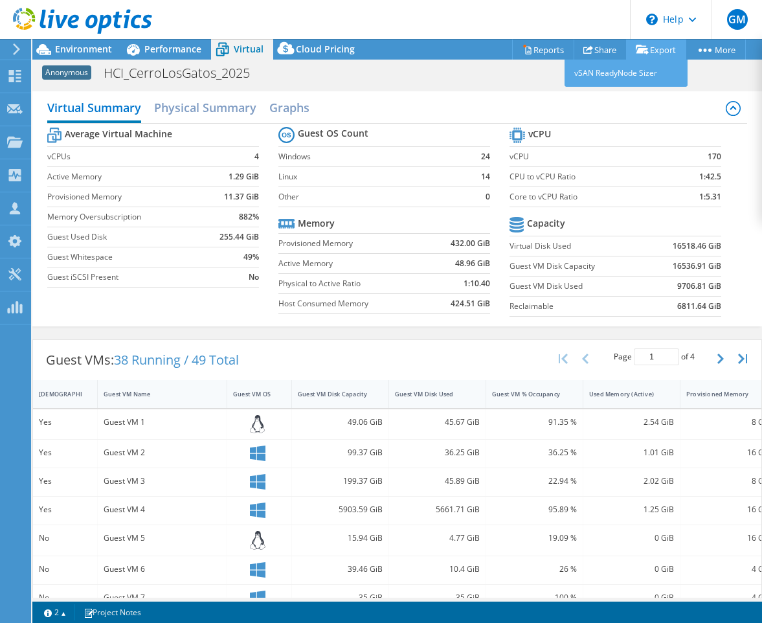
click at [663, 54] on link "Export" at bounding box center [656, 49] width 60 height 20
click at [627, 78] on link "vSAN ReadyNode Sizer" at bounding box center [625, 73] width 123 height 27
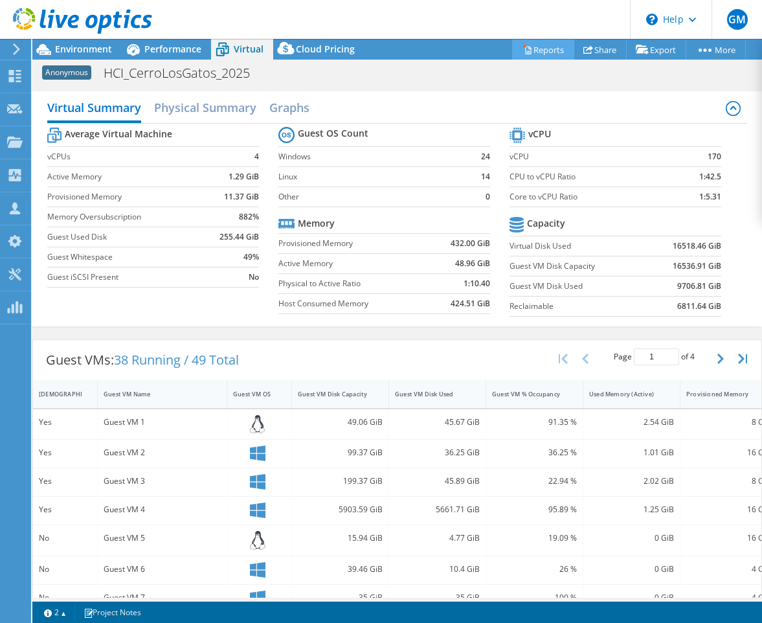
click at [531, 45] on link "Reports" at bounding box center [543, 49] width 62 height 20
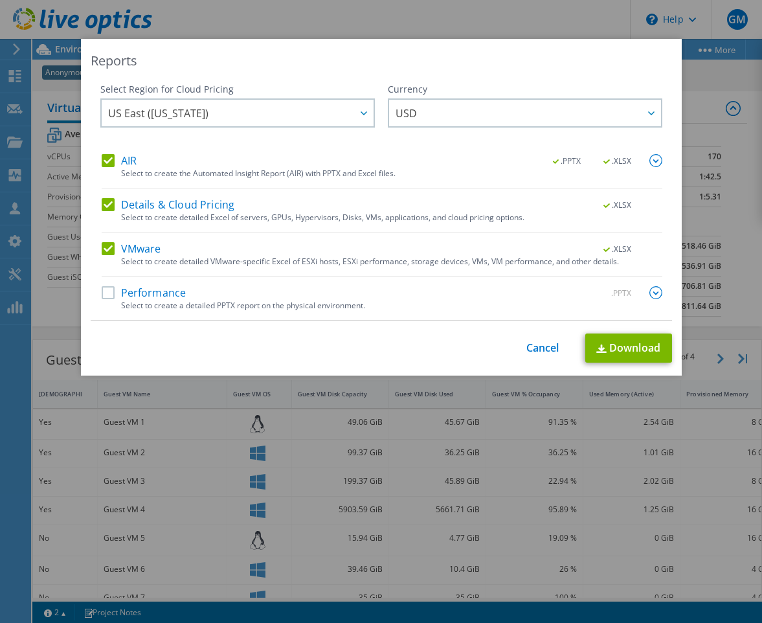
click at [108, 289] on label "Performance" at bounding box center [144, 292] width 85 height 13
click at [0, 0] on input "Performance" at bounding box center [0, 0] width 0 height 0
click at [640, 116] on div at bounding box center [650, 113] width 21 height 27
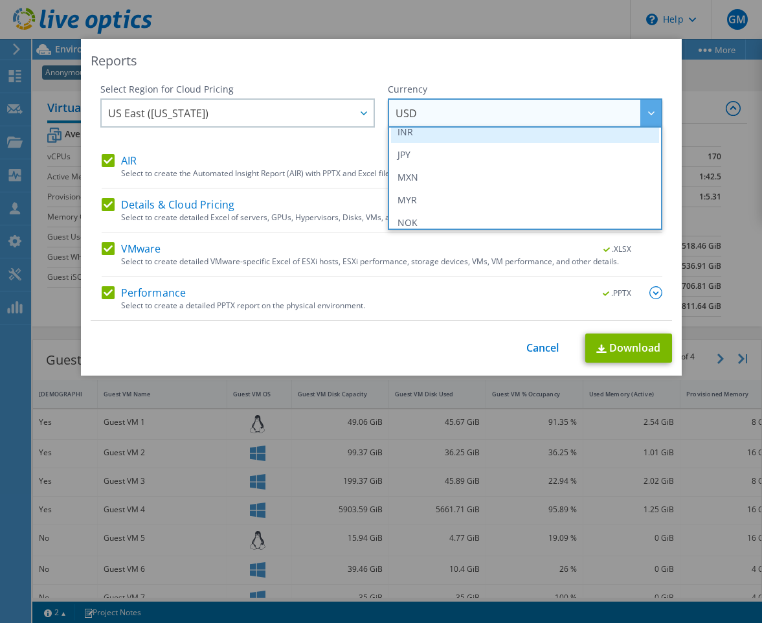
scroll to position [259, 0]
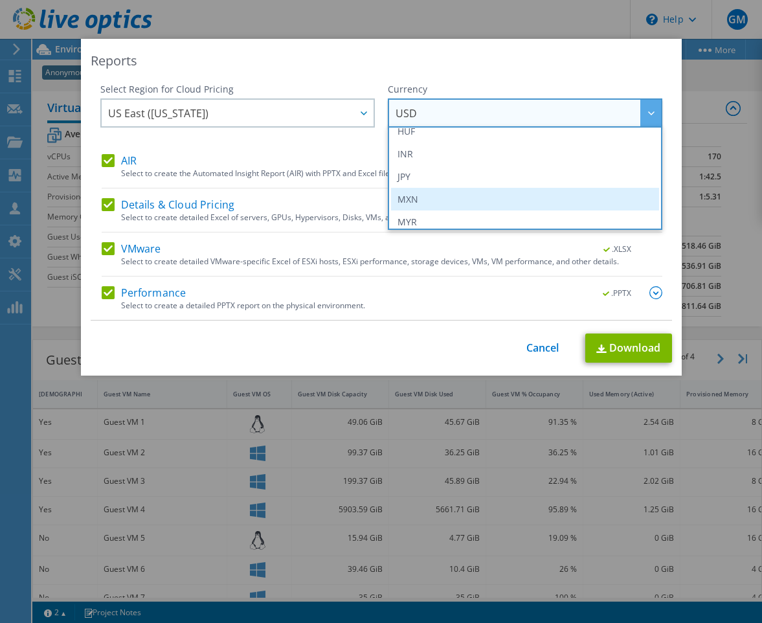
click at [419, 192] on li "MXN" at bounding box center [525, 199] width 268 height 23
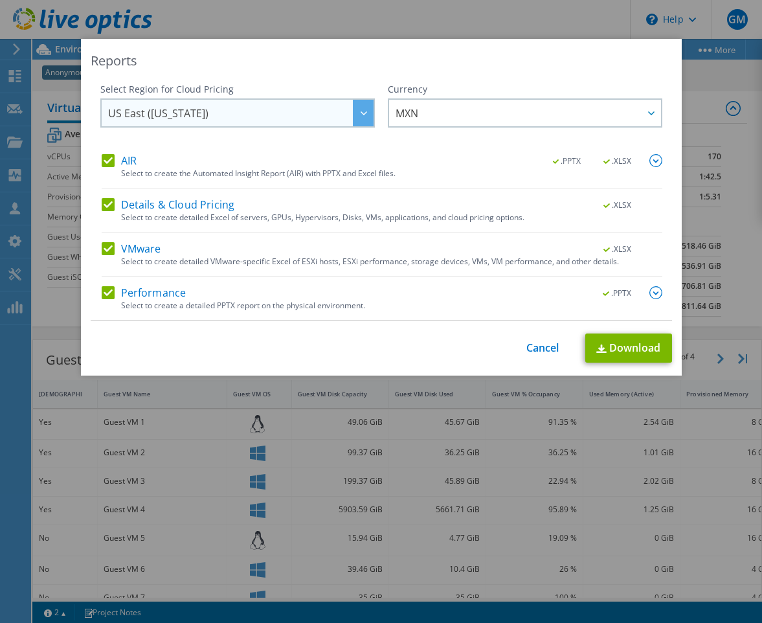
click at [345, 122] on span "US East ([US_STATE])" at bounding box center [240, 113] width 265 height 27
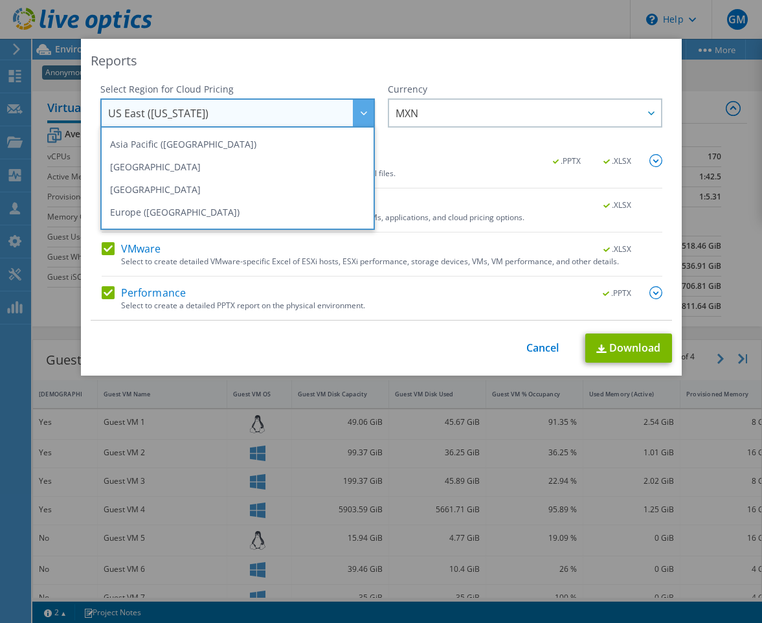
scroll to position [175, 0]
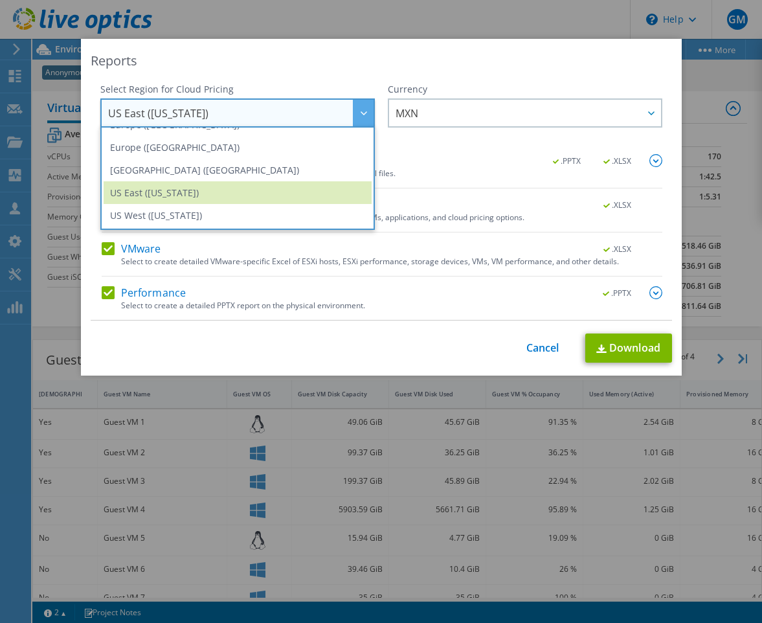
click at [353, 109] on div at bounding box center [363, 113] width 21 height 27
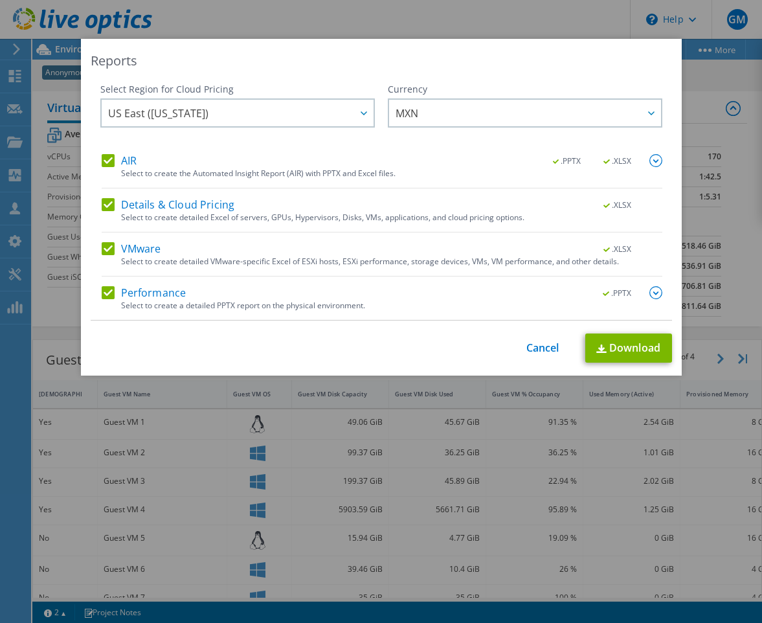
click at [654, 161] on img at bounding box center [655, 160] width 13 height 13
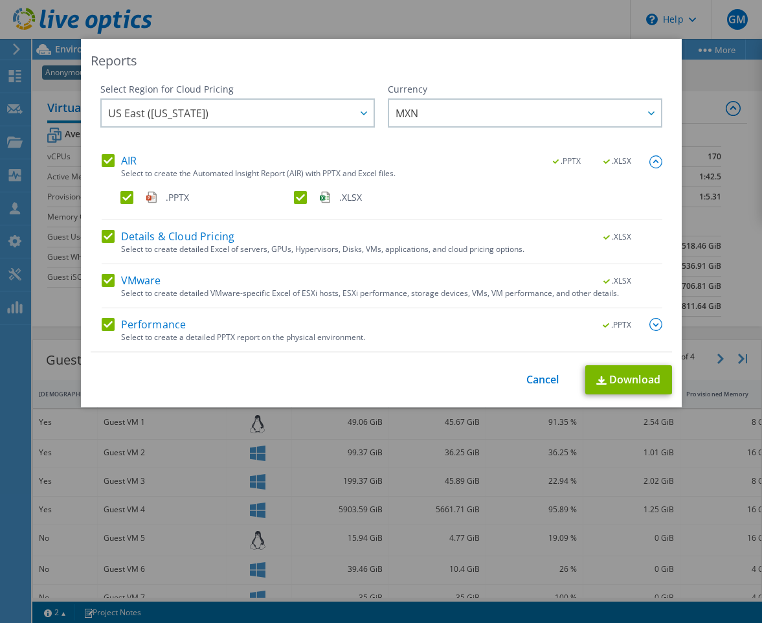
click at [654, 161] on img at bounding box center [655, 161] width 13 height 13
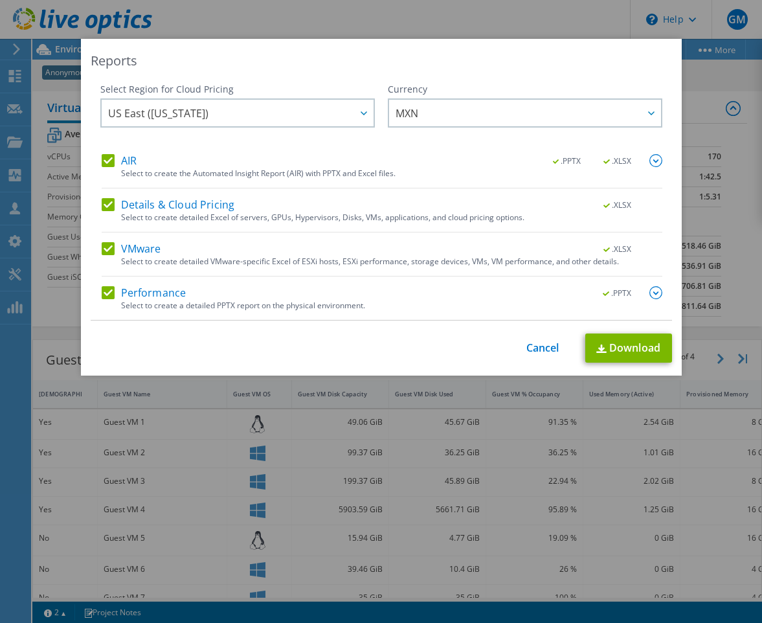
click at [649, 288] on img at bounding box center [655, 292] width 13 height 13
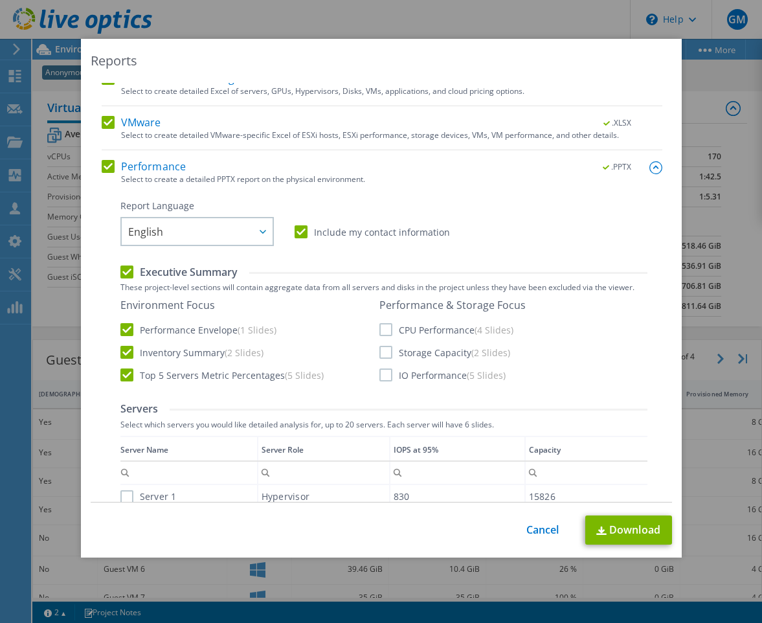
scroll to position [194, 0]
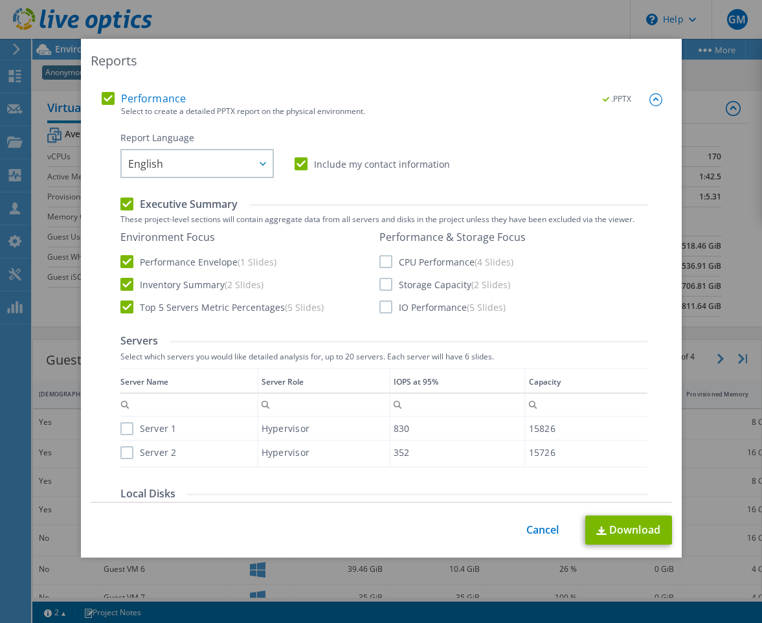
click at [380, 257] on label "CPU Performance (4 Slides)" at bounding box center [446, 261] width 134 height 13
click at [0, 0] on input "CPU Performance (4 Slides)" at bounding box center [0, 0] width 0 height 0
click at [380, 282] on label "Storage Capacity (2 Slides)" at bounding box center [444, 284] width 131 height 13
click at [0, 0] on input "Storage Capacity (2 Slides)" at bounding box center [0, 0] width 0 height 0
click at [385, 310] on label "IO Performance (5 Slides)" at bounding box center [442, 306] width 126 height 13
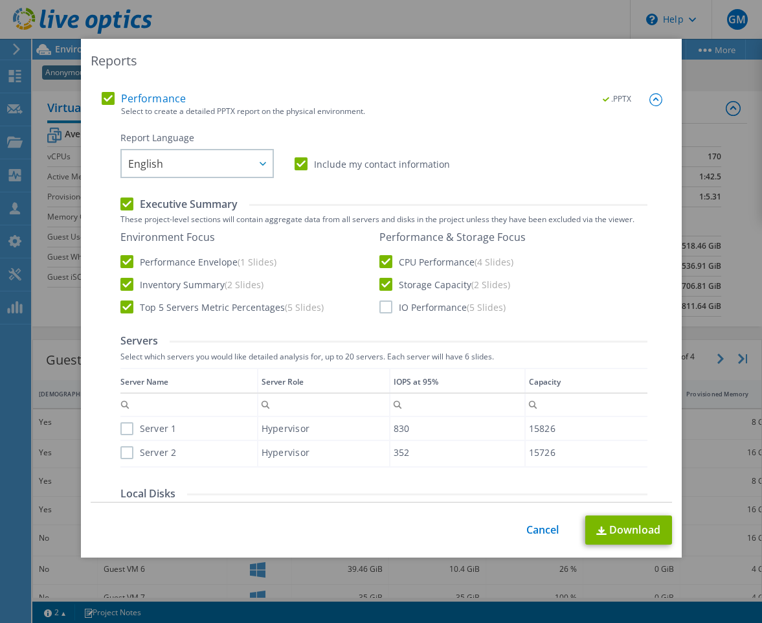
click at [0, 0] on input "IO Performance (5 Slides)" at bounding box center [0, 0] width 0 height 0
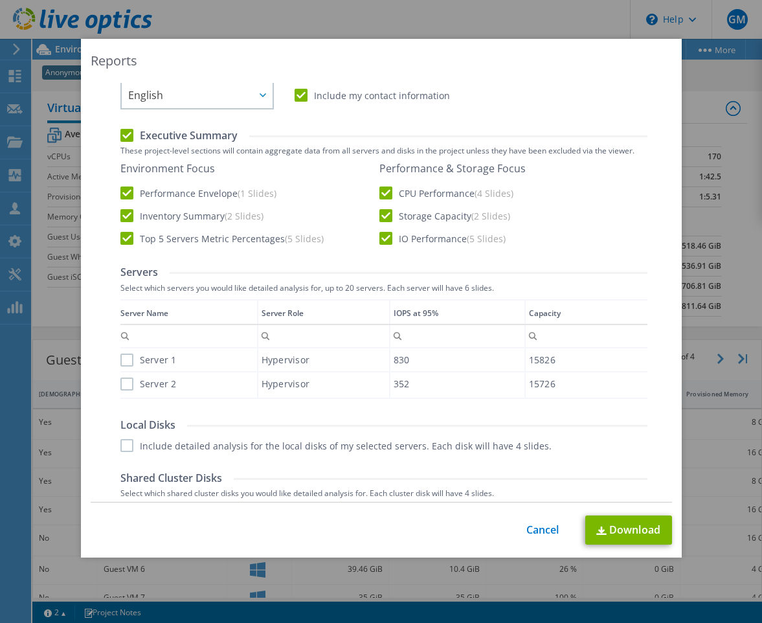
scroll to position [324, 0]
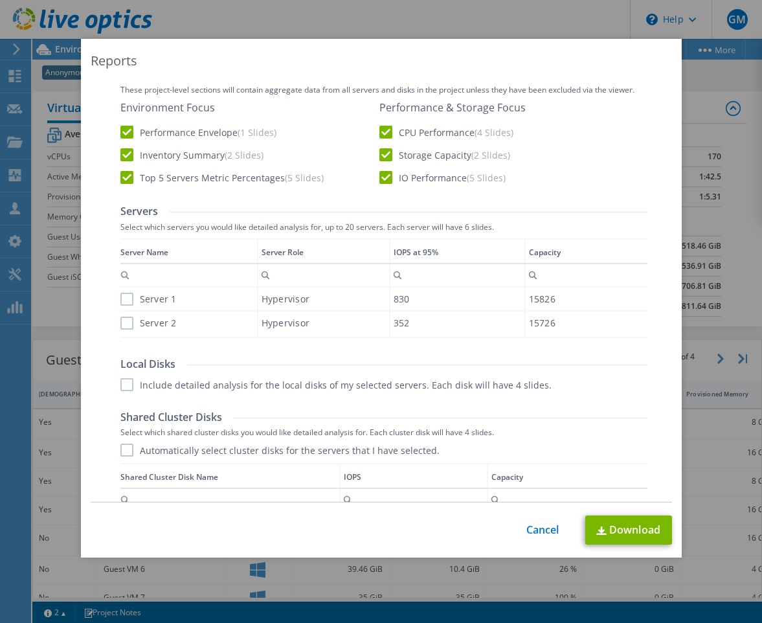
click at [122, 302] on label "Server 1" at bounding box center [148, 299] width 56 height 13
click at [0, 0] on input "Server 1" at bounding box center [0, 0] width 0 height 0
click at [120, 335] on td "Data grid" at bounding box center [188, 336] width 137 height 4
drag, startPoint x: 121, startPoint y: 388, endPoint x: 133, endPoint y: 368, distance: 23.0
click at [129, 382] on label "Include detailed analysis for the local disks of my selected servers. Each disk…" at bounding box center [335, 384] width 431 height 13
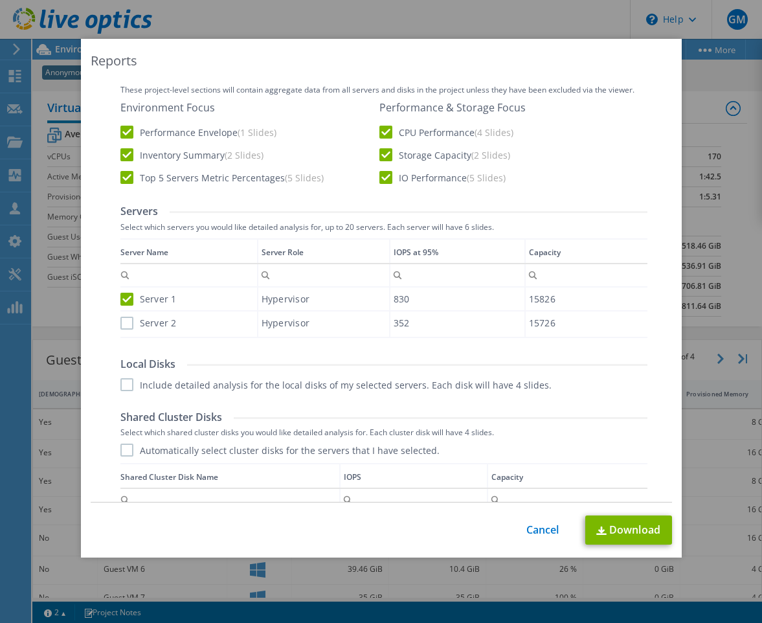
click at [0, 0] on input "Include detailed analysis for the local disks of my selected servers. Each disk…" at bounding box center [0, 0] width 0 height 0
click at [124, 321] on label "Server 2" at bounding box center [148, 322] width 56 height 13
click at [0, 0] on input "Server 2" at bounding box center [0, 0] width 0 height 0
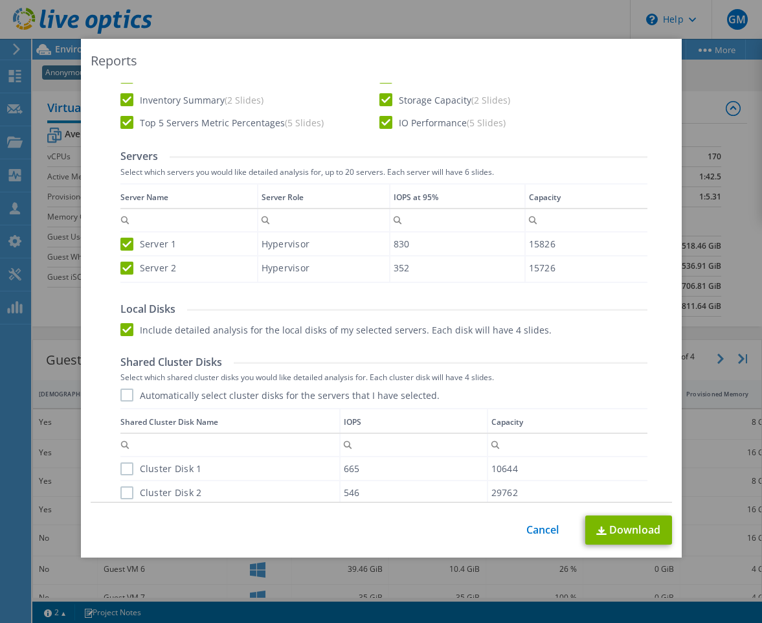
scroll to position [453, 0]
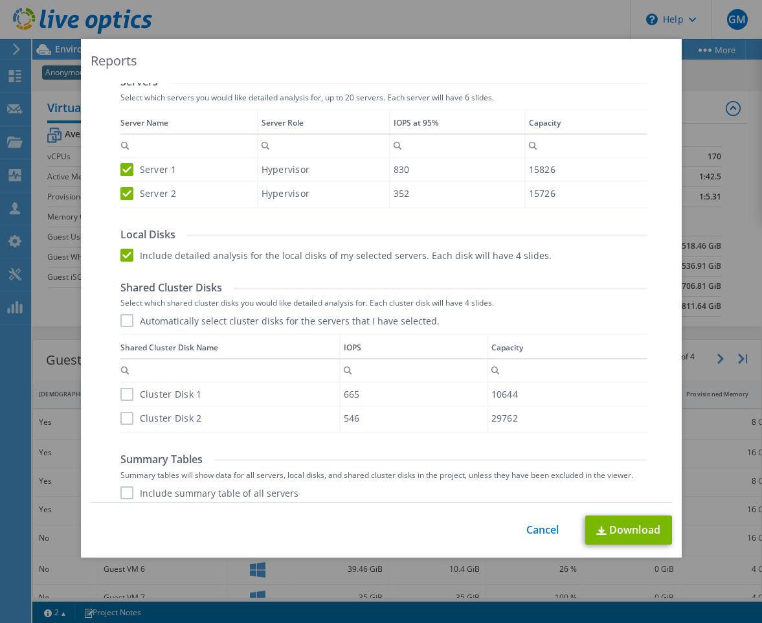
drag, startPoint x: 116, startPoint y: 319, endPoint x: 129, endPoint y: 343, distance: 27.2
click at [120, 319] on label "Automatically select cluster disks for the servers that I have selected." at bounding box center [279, 320] width 319 height 13
click at [0, 0] on input "Automatically select cluster disks for the servers that I have selected." at bounding box center [0, 0] width 0 height 0
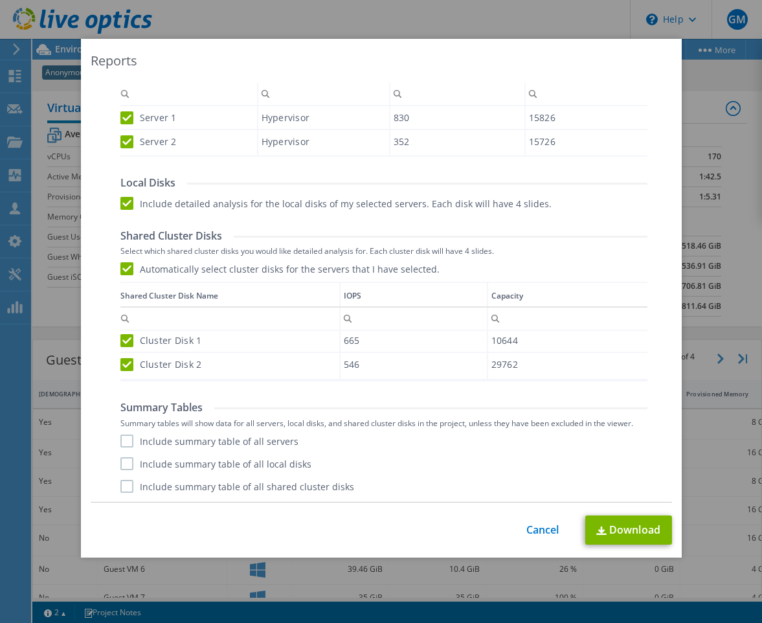
scroll to position [505, 0]
click at [125, 439] on label "Include summary table of all servers" at bounding box center [209, 440] width 178 height 13
click at [0, 0] on input "Include summary table of all servers" at bounding box center [0, 0] width 0 height 0
click at [120, 461] on label "Include summary table of all local disks" at bounding box center [215, 462] width 191 height 13
click at [0, 0] on input "Include summary table of all local disks" at bounding box center [0, 0] width 0 height 0
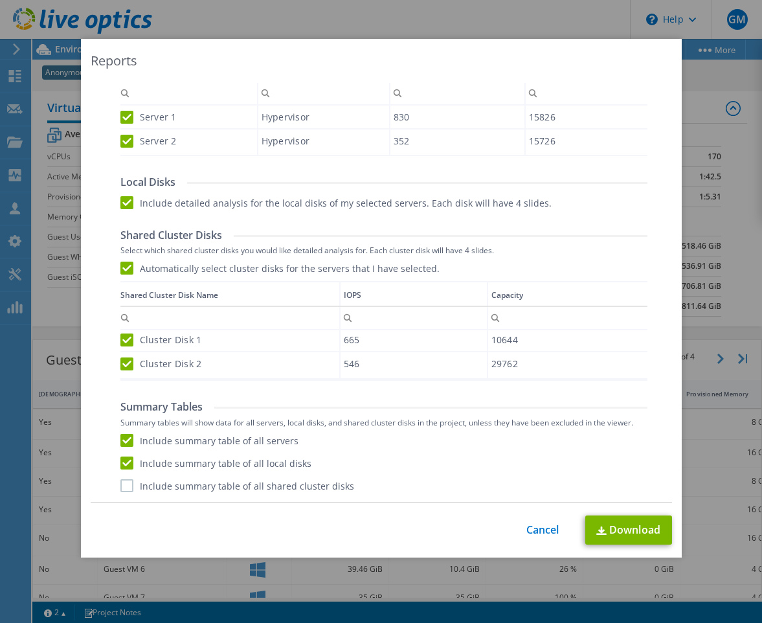
click at [120, 488] on label "Include summary table of all shared cluster disks" at bounding box center [237, 485] width 234 height 13
click at [0, 0] on input "Include summary table of all shared cluster disks" at bounding box center [0, 0] width 0 height 0
click at [619, 534] on link "Download" at bounding box center [628, 529] width 87 height 29
